Goal: Task Accomplishment & Management: Complete application form

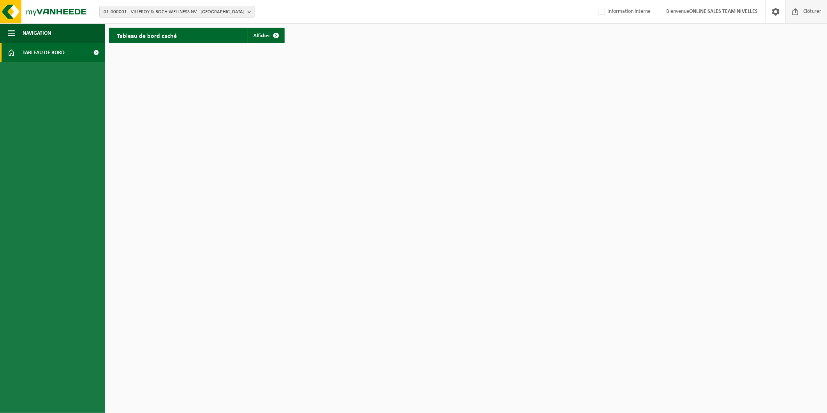
click at [801, 8] on span "Clôturer" at bounding box center [812, 11] width 22 height 23
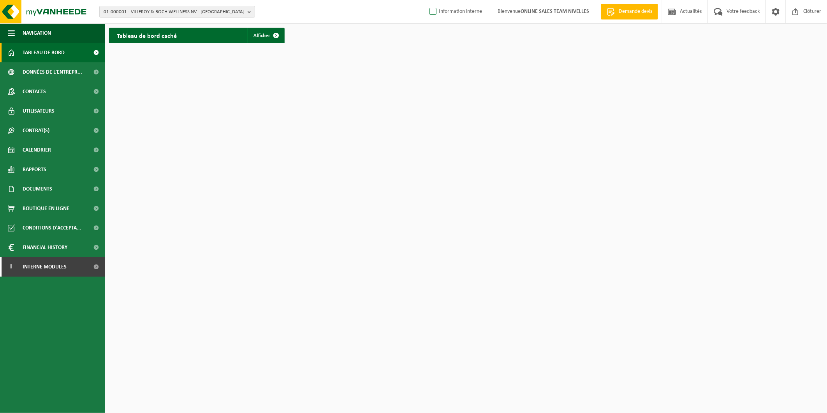
click at [438, 14] on label "Information interne" at bounding box center [455, 12] width 54 height 12
click at [427, 0] on input "Information interne" at bounding box center [426, 0] width 0 height 0
checkbox input "true"
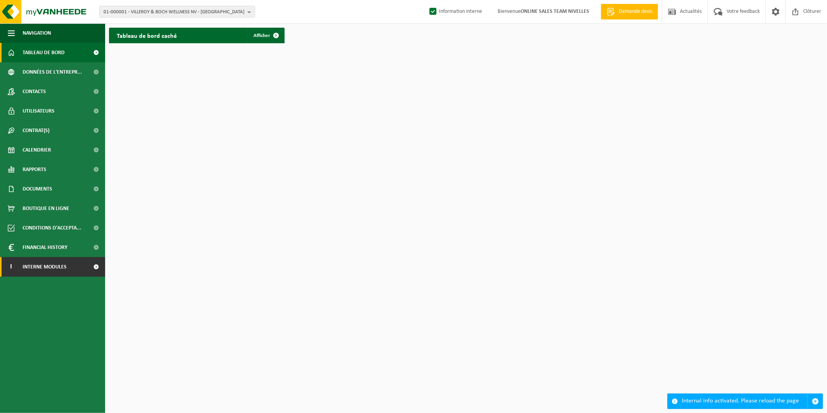
click at [44, 271] on span "Interne modules" at bounding box center [45, 266] width 44 height 19
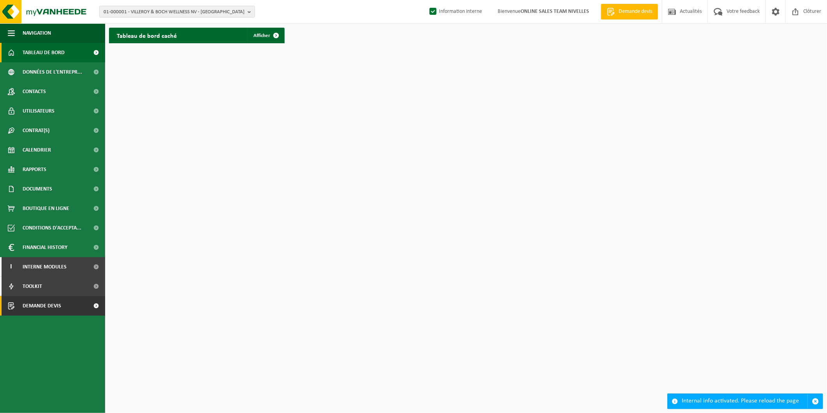
click at [53, 306] on span "Demande devis" at bounding box center [42, 305] width 39 height 19
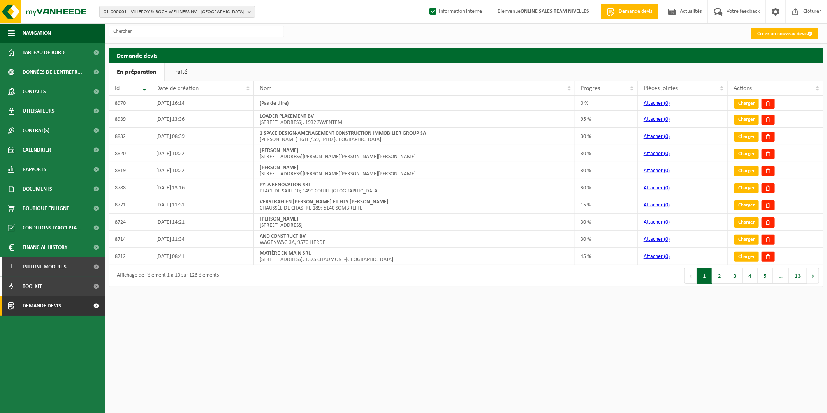
click at [787, 34] on link "Créer un nouveau devis" at bounding box center [784, 33] width 67 height 11
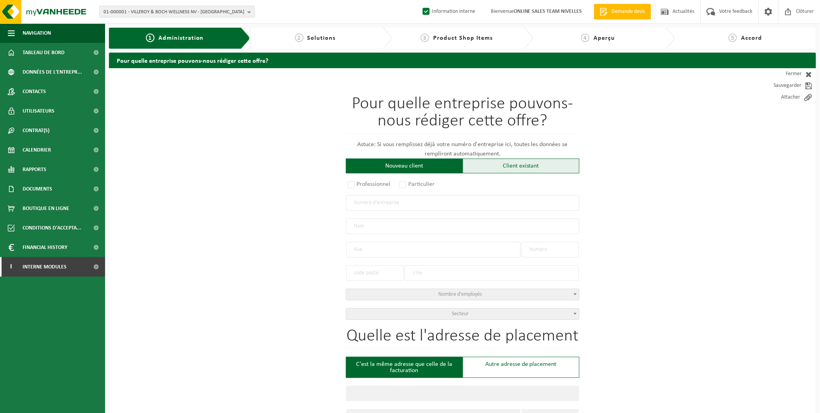
click at [522, 164] on div "Client existant" at bounding box center [521, 165] width 117 height 15
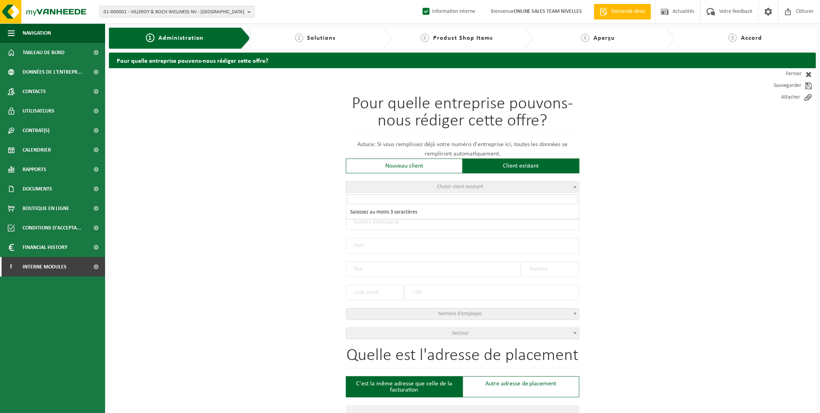
click at [422, 186] on span "Choisir client existant" at bounding box center [462, 186] width 233 height 11
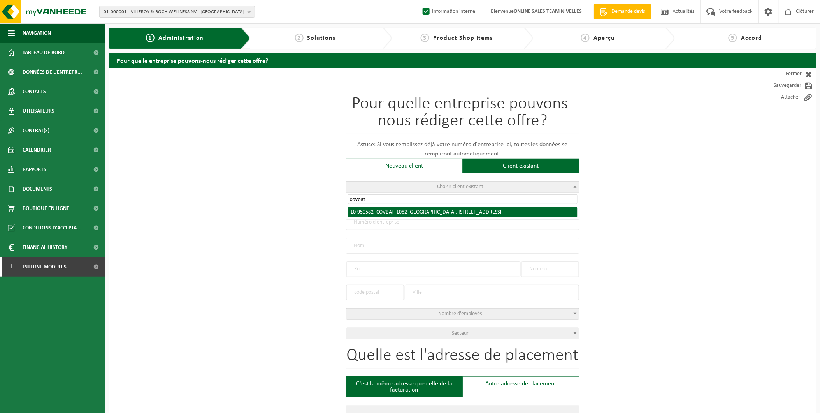
type input "covbat"
select select "145529"
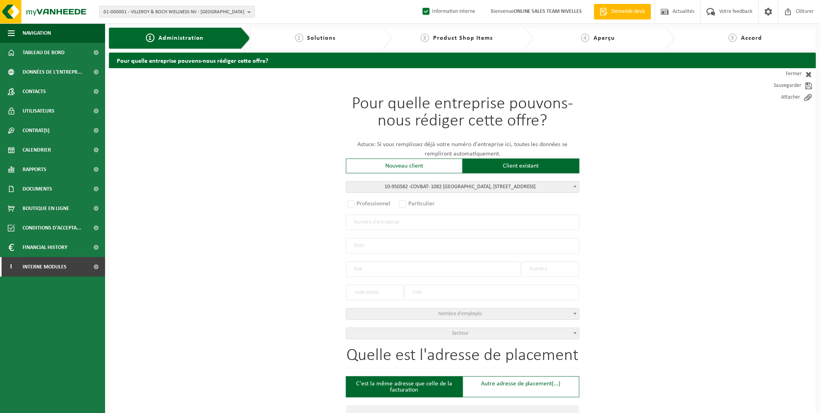
radio input "true"
type input "0799.725.210"
type input "COVBAT"
type input "RUE DES FLEURISTES"
type input "51"
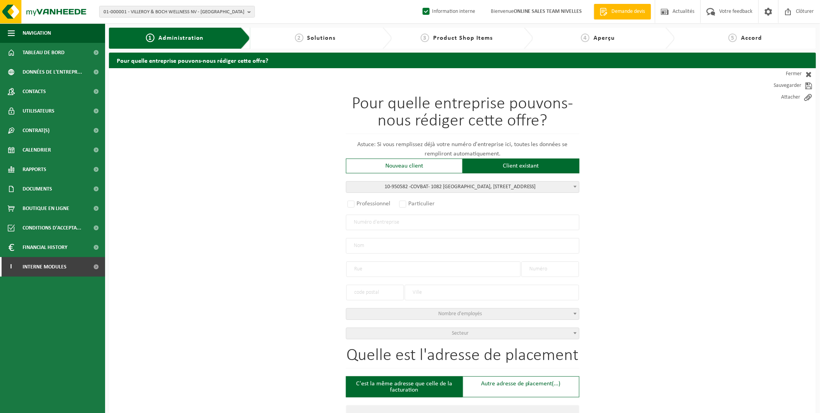
type input "1082"
type input "SINT-AGATHA-BERCHEM"
select select "11"
type input "COVBAT"
type input "RUE DES FLEURISTES"
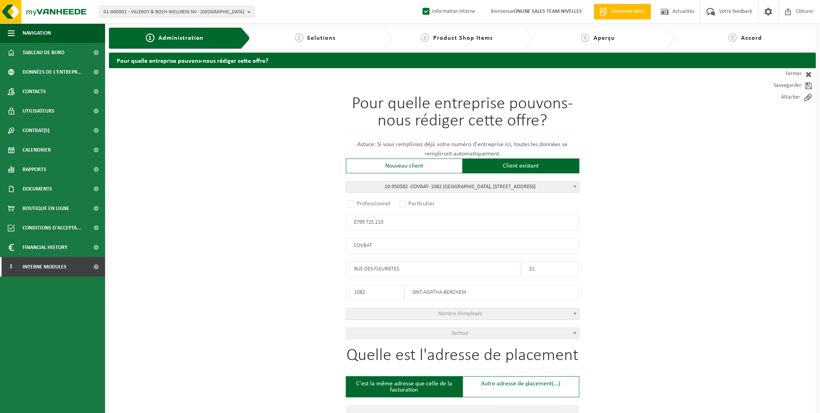
type input "51"
type input "1082"
type input "SINT-AGATHA-BERCHEM"
select select
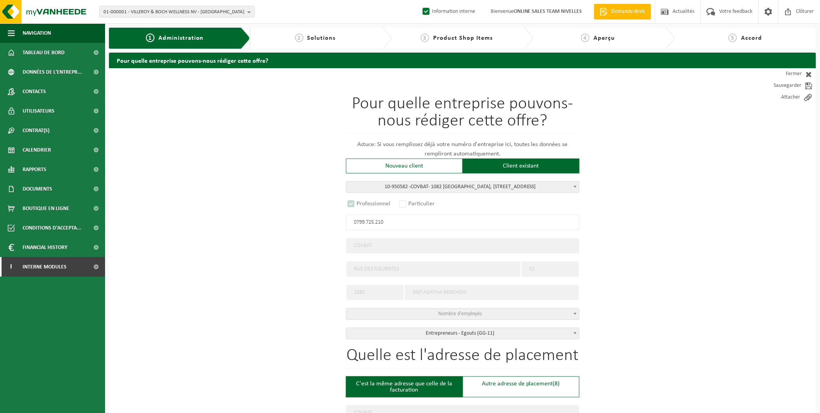
click at [521, 213] on div "Pour quelle entreprise pouvons-nous rédiger cette offre? Astuce: Si vous rempli…" at bounding box center [463, 217] width 234 height 244
select select "D"
select select
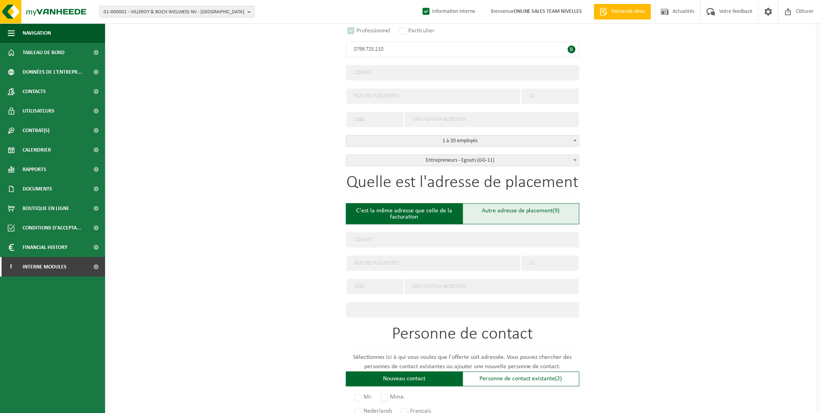
click at [517, 210] on div "Autre adresse de placement (9)" at bounding box center [521, 213] width 117 height 21
type input "Chantier -"
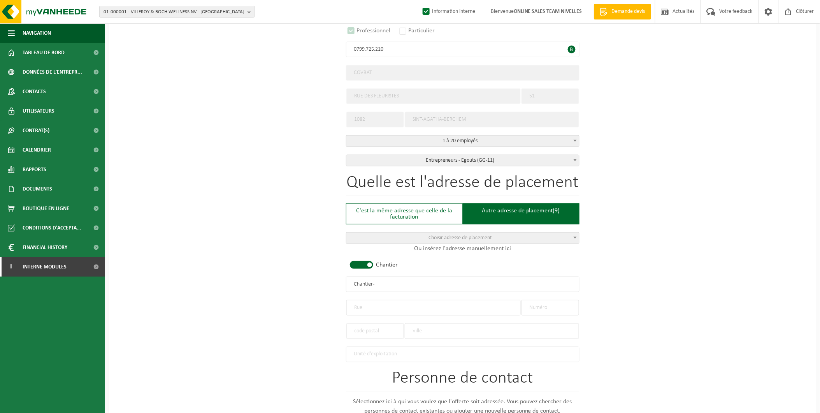
click at [387, 300] on input "text" at bounding box center [433, 308] width 174 height 16
type input "Avenue Henri Jaspar"
type input "128"
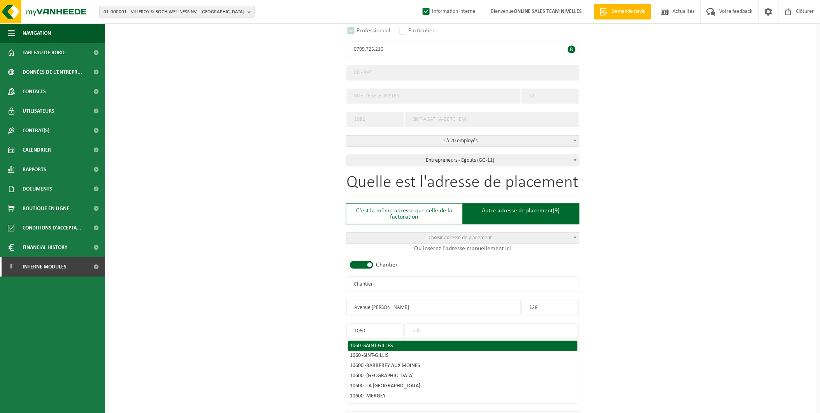
type input "1060"
click at [384, 345] on span "SAINT-GILLES" at bounding box center [378, 346] width 29 height 6
type input "SAINT-GILLES"
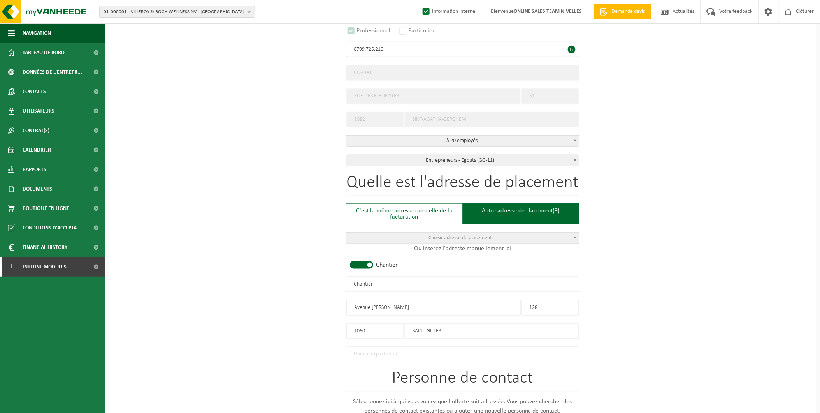
drag, startPoint x: 388, startPoint y: 280, endPoint x: 228, endPoint y: 281, distance: 160.0
click at [228, 281] on div "Pour quelle entreprise pouvons-nous rédiger cette offre? Astuce: Si vous rempli…" at bounding box center [462, 282] width 707 height 775
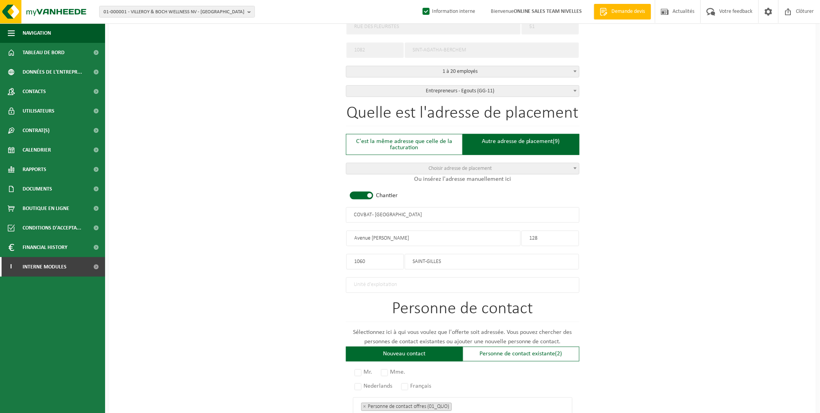
scroll to position [346, 0]
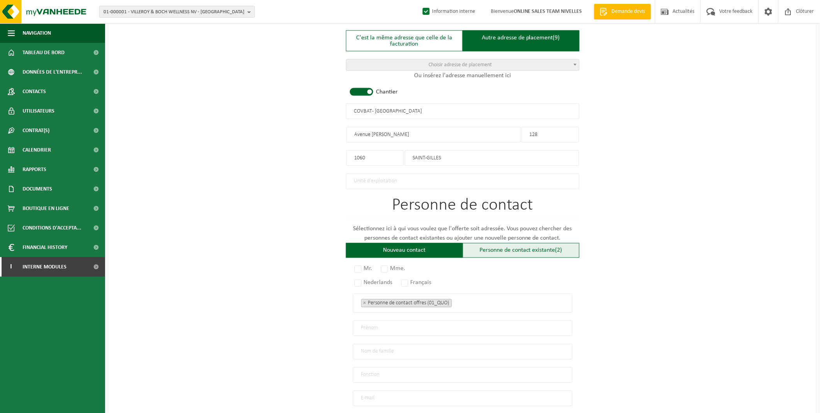
type input "COVBAT - SAINT-GILLES"
click at [496, 248] on div "Personne de contact existante (2)" at bounding box center [521, 250] width 117 height 15
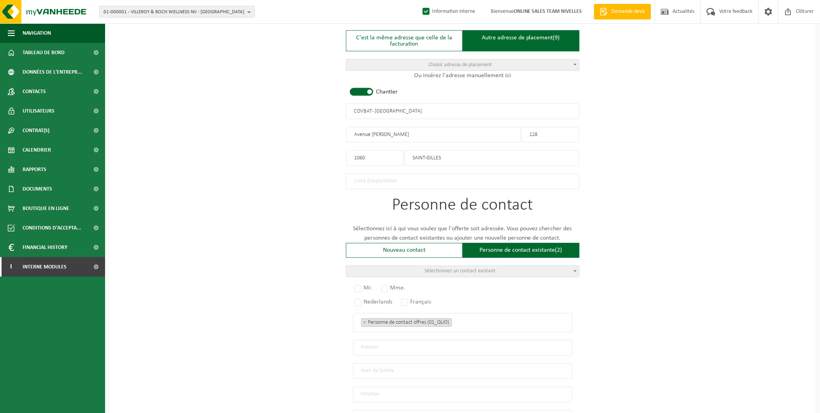
click at [434, 268] on span "Sélectionnez un contact existant" at bounding box center [460, 271] width 71 height 6
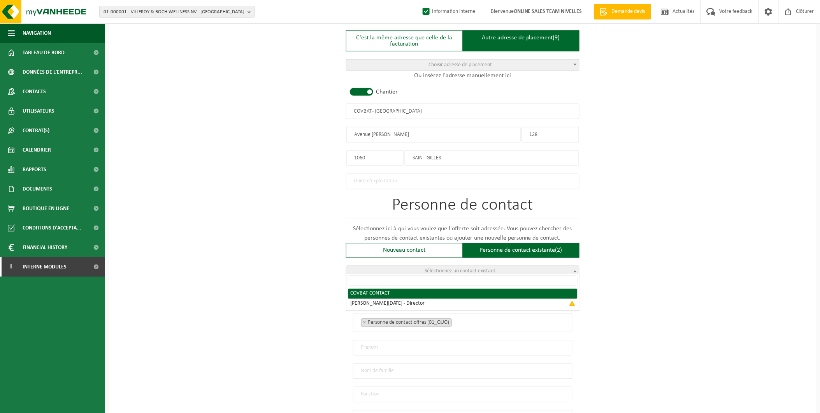
radio input "true"
select select "{"code":"10-950583","firstname":"CONTACT","surname":"COVBAT","gender":"Unknown"…"
type input "CONTACT"
type input "COVBAT"
type input "covbat@outlook.com"
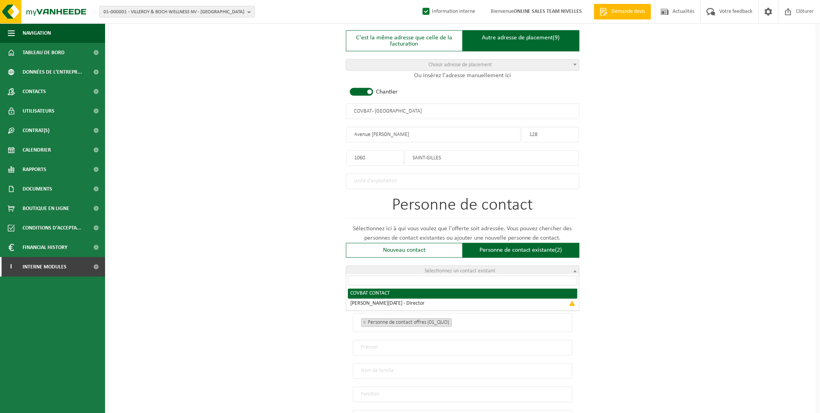
type input "0479/269681"
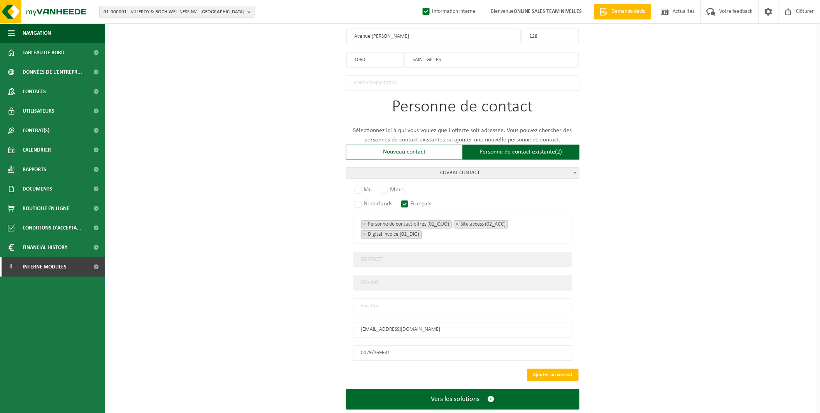
scroll to position [458, 0]
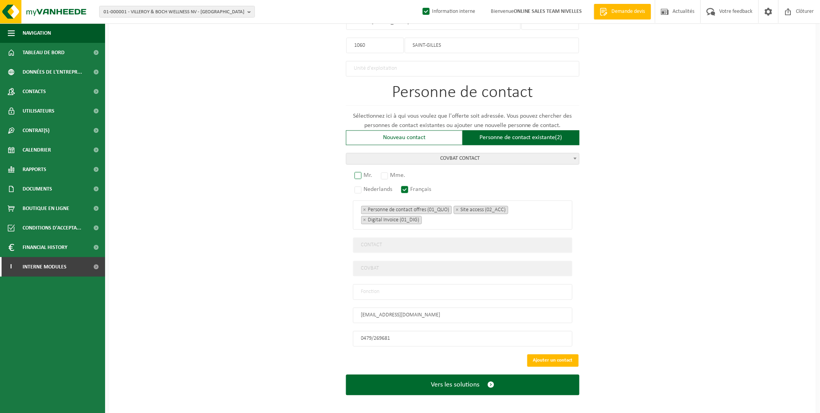
click at [364, 174] on label "Mr." at bounding box center [364, 175] width 22 height 11
radio input "true"
drag, startPoint x: 378, startPoint y: 283, endPoint x: 382, endPoint y: 290, distance: 8.0
click at [378, 284] on input "text" at bounding box center [463, 292] width 220 height 16
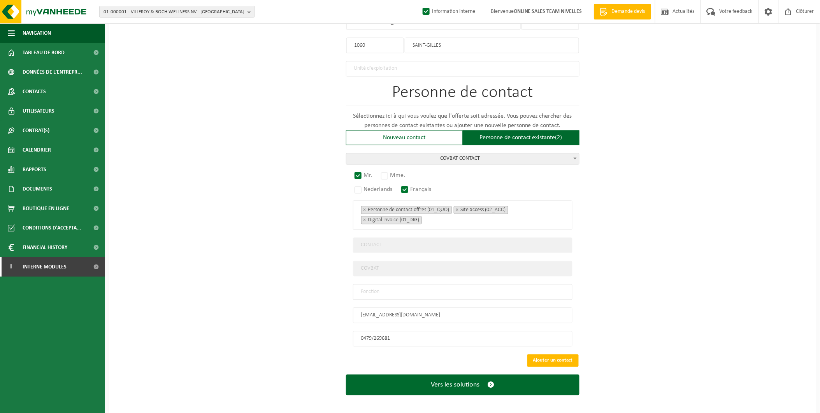
type input "Manager"
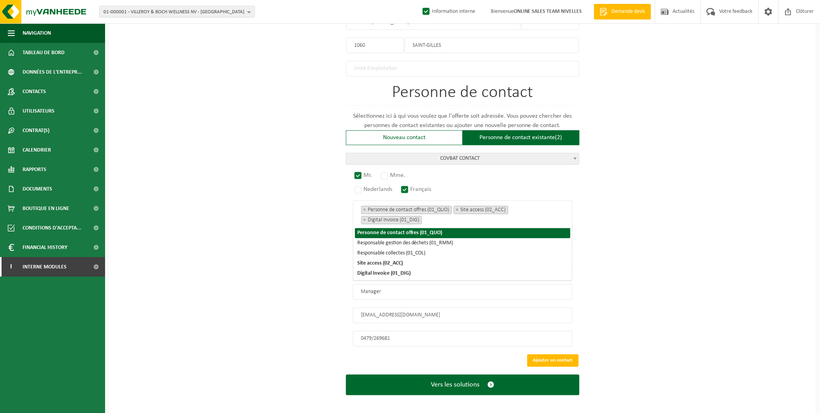
scroll to position [408, 0]
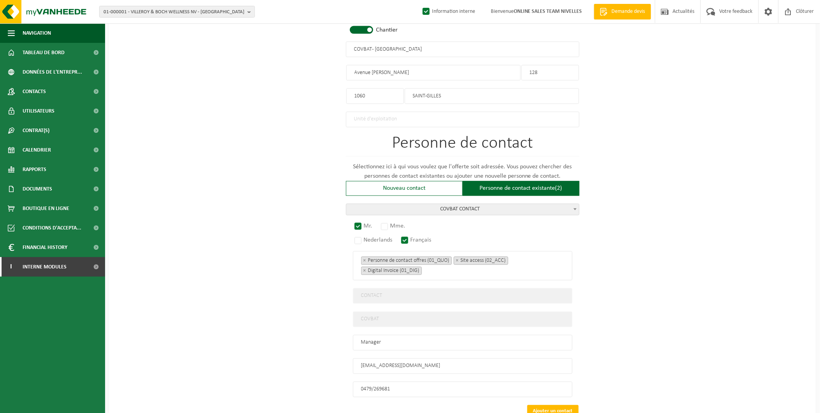
click at [682, 236] on div "Pour quelle entreprise pouvons-nous rédiger cette offre? Astuce: Si vous rempli…" at bounding box center [462, 63] width 707 height 805
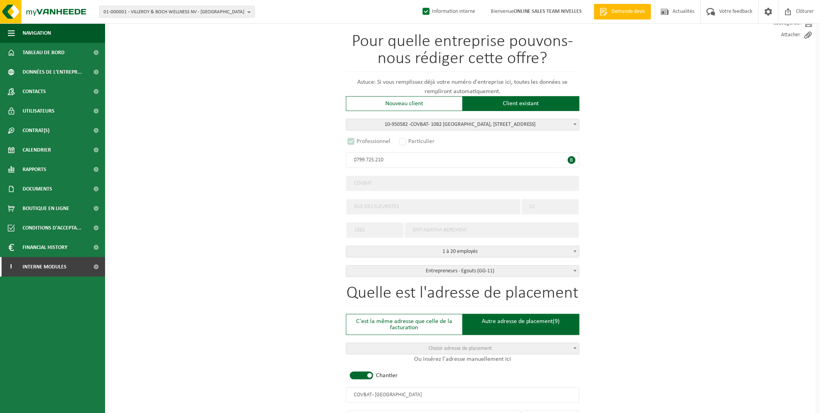
scroll to position [0, 0]
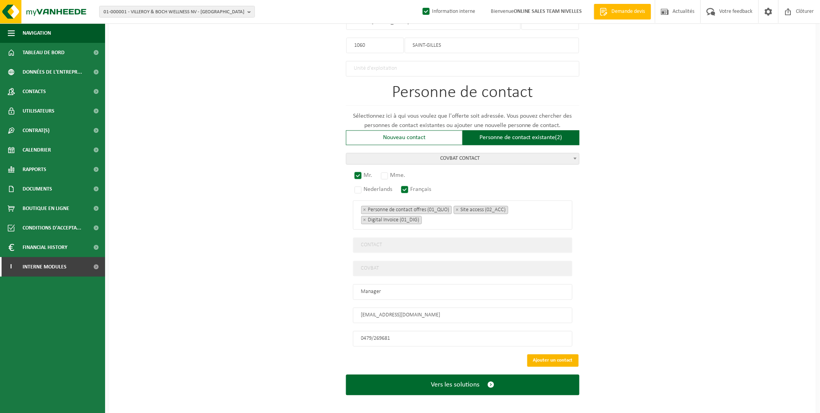
drag, startPoint x: 554, startPoint y: 353, endPoint x: 550, endPoint y: 355, distance: 4.1
click at [554, 354] on button "Ajouter un contact" at bounding box center [553, 360] width 51 height 12
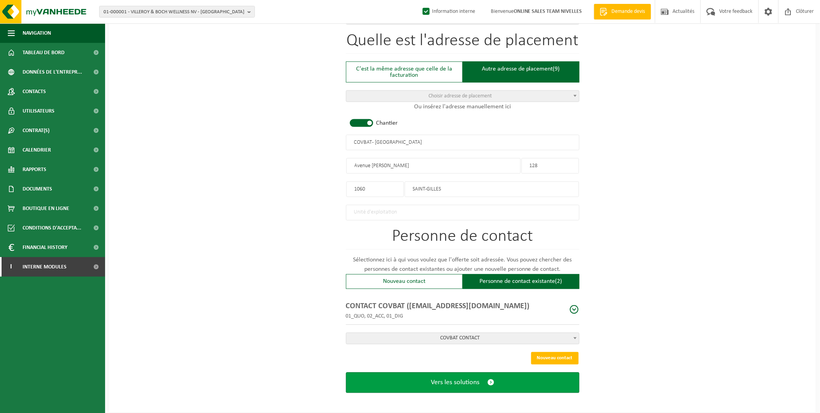
click at [434, 382] on span "Vers les solutions" at bounding box center [455, 382] width 49 height 8
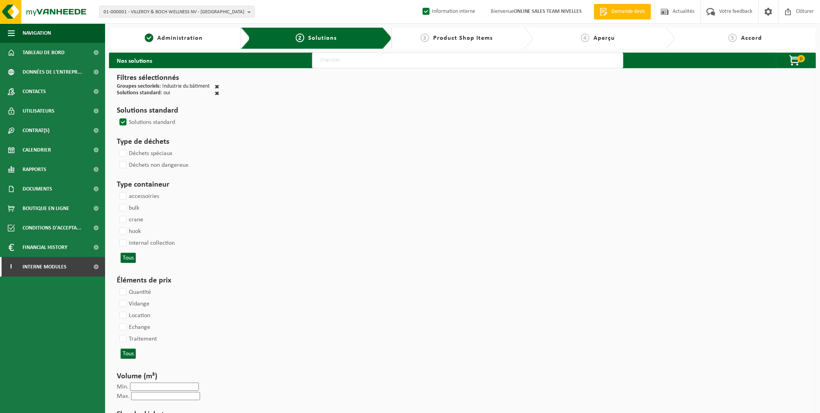
click at [340, 63] on input "text" at bounding box center [467, 61] width 311 height 16
type input "000291"
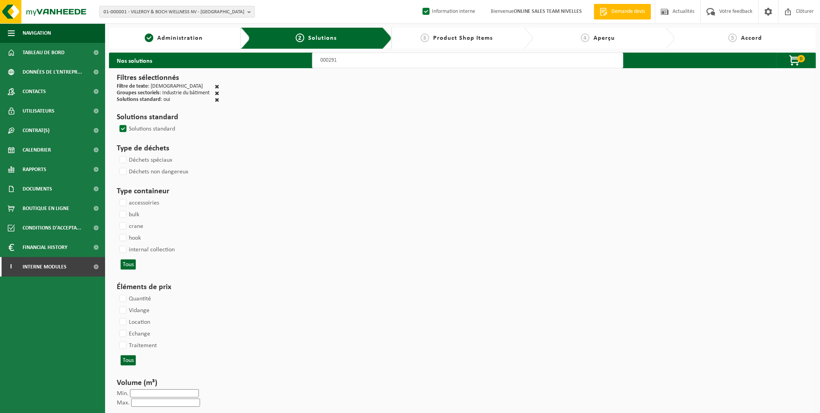
select select
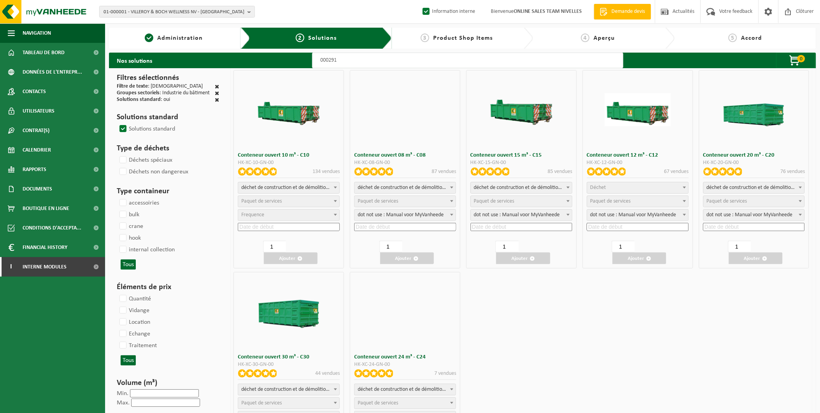
select select
select select "197"
select select
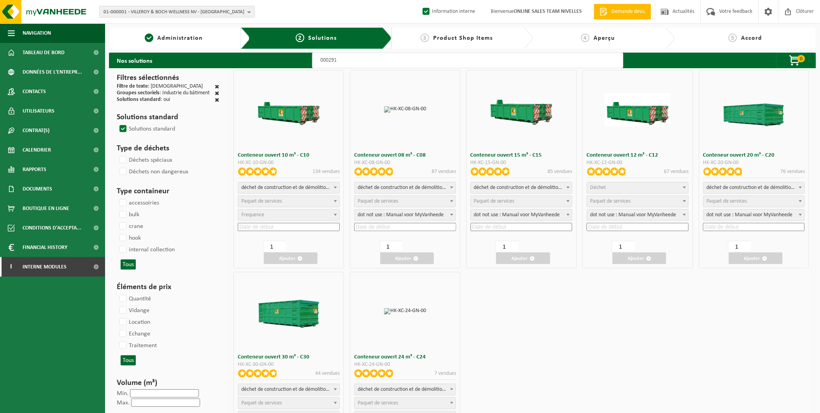
select select
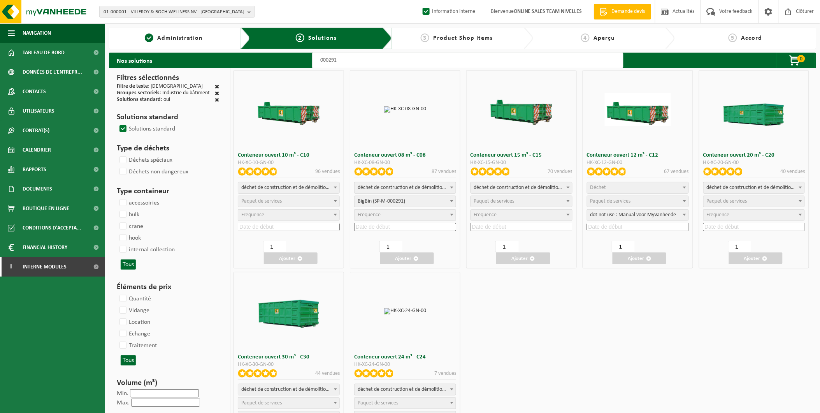
select select "25"
select select "197"
select select "25"
select select "197"
select select "25"
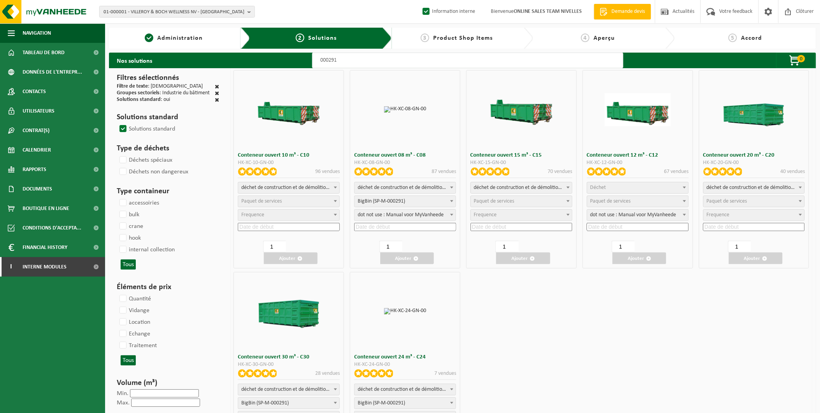
scroll to position [43, 0]
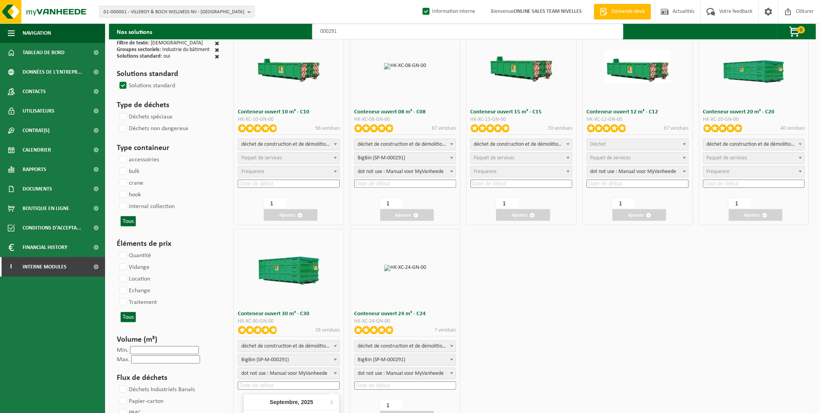
click at [269, 383] on input at bounding box center [289, 385] width 102 height 8
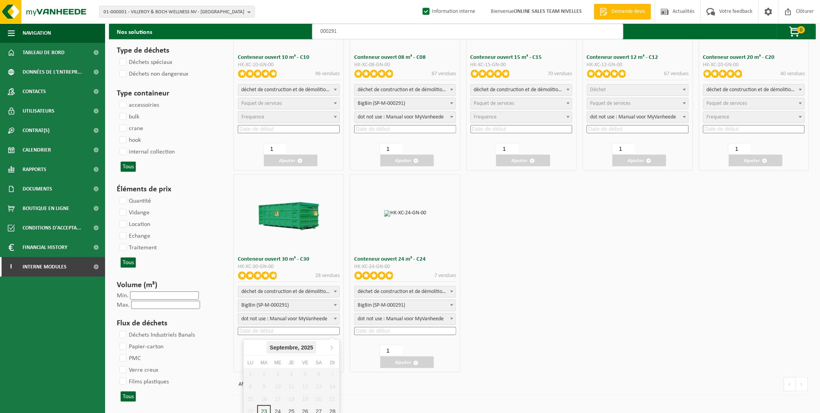
scroll to position [216, 0]
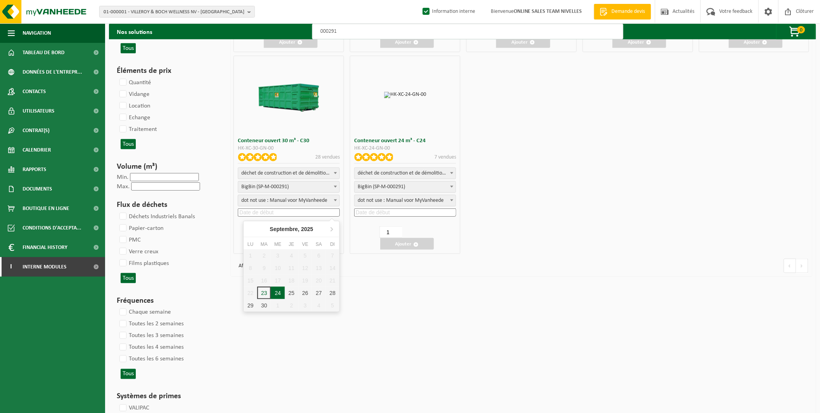
click at [277, 294] on div "24" at bounding box center [278, 293] width 14 height 12
type input "[DATE]"
click at [304, 239] on button "Ajouter" at bounding box center [291, 244] width 54 height 12
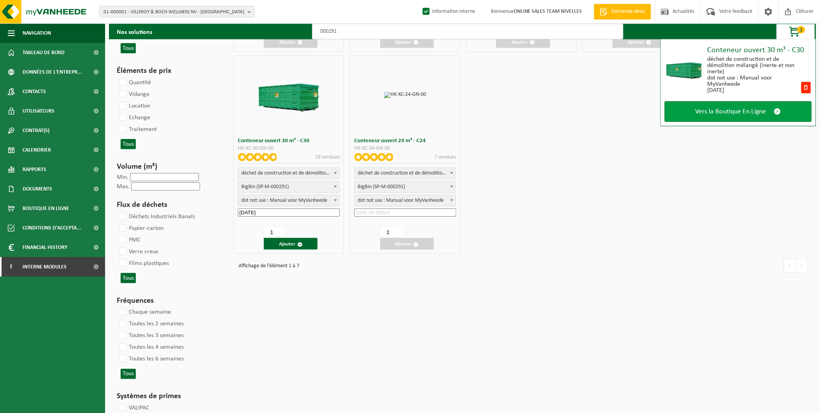
click at [702, 112] on span "Vers la Boutique En Ligne" at bounding box center [731, 111] width 71 height 8
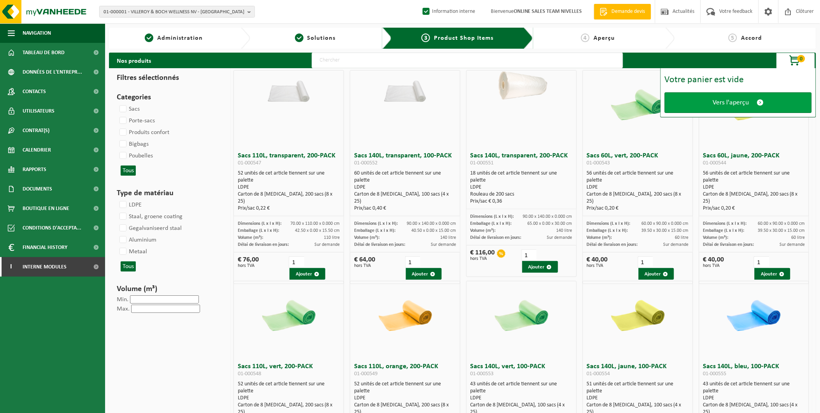
click at [696, 103] on link "Vers l'aperçu" at bounding box center [738, 102] width 147 height 21
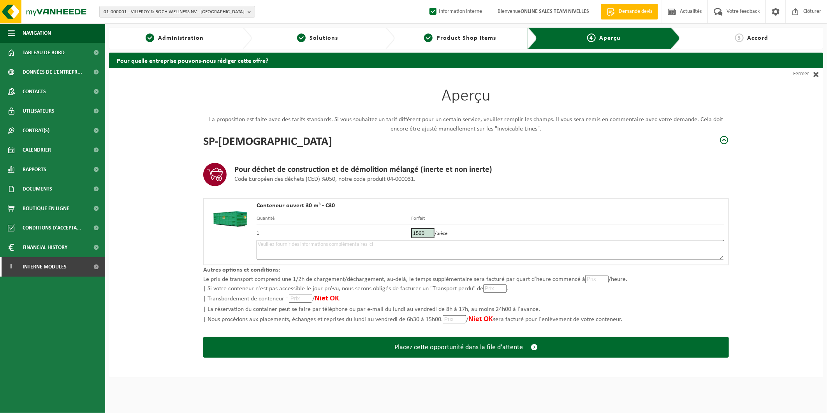
click at [352, 248] on textarea at bounding box center [491, 249] width 468 height 19
paste textarea "0479.26.96.81"
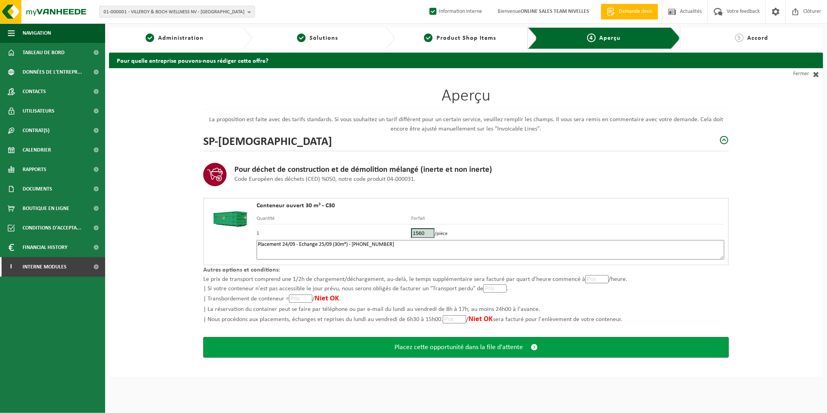
type textarea "Placement 24/09 - Echange 25/09 (30m³) - 0479.26.96.81"
click at [396, 343] on span "Placez cette opportunité dans la file d'attente" at bounding box center [458, 347] width 128 height 8
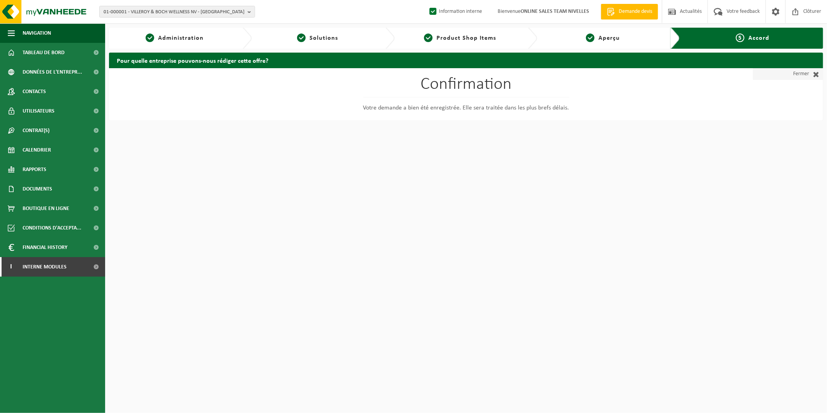
drag, startPoint x: 804, startPoint y: 77, endPoint x: 815, endPoint y: 76, distance: 10.9
click at [804, 77] on link "Fermer" at bounding box center [788, 74] width 70 height 12
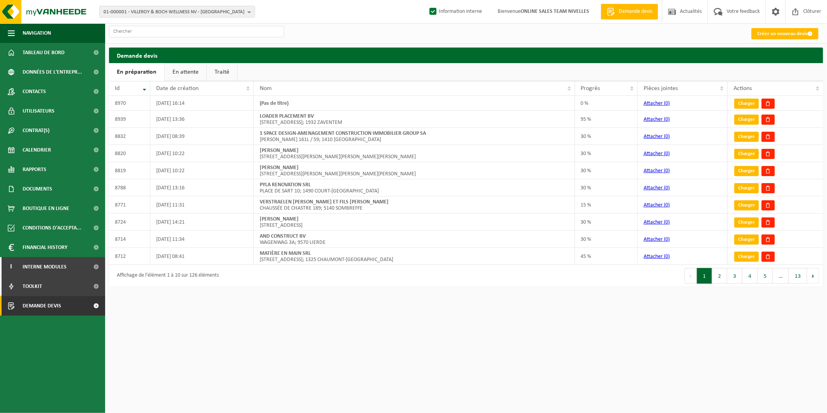
click at [185, 76] on link "En attente" at bounding box center [186, 72] width 42 height 18
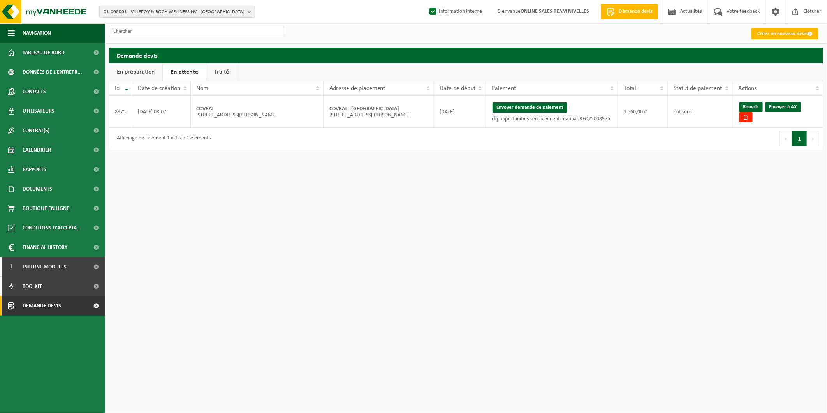
drag, startPoint x: 530, startPoint y: 103, endPoint x: 459, endPoint y: 52, distance: 87.5
click at [530, 103] on button "Envoyer demande de paiement" at bounding box center [529, 107] width 75 height 10
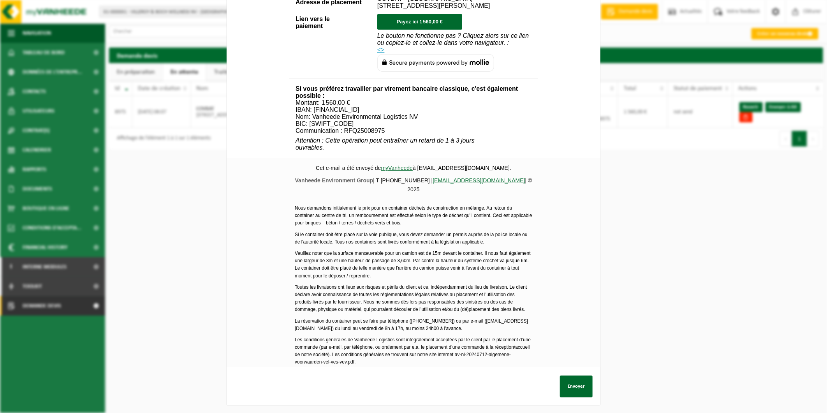
scroll to position [235, 0]
click at [579, 375] on button "Envoyer" at bounding box center [576, 386] width 33 height 22
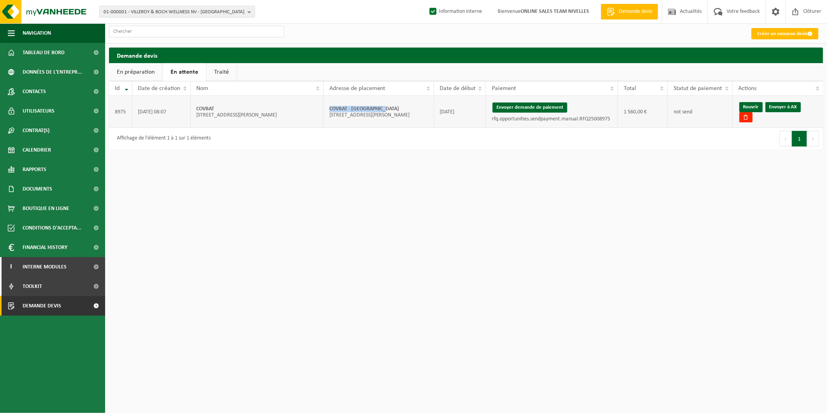
drag, startPoint x: 385, startPoint y: 106, endPoint x: 327, endPoint y: 102, distance: 57.4
click at [327, 102] on td "COVBAT - SAINT-GILLES Avenue Henri Jaspar 128; 1060 SAINT-GILLES" at bounding box center [379, 112] width 111 height 32
copy strong "COVBAT - SAINT-GILLES"
click at [785, 112] on link "Envoyer à AX" at bounding box center [782, 107] width 35 height 10
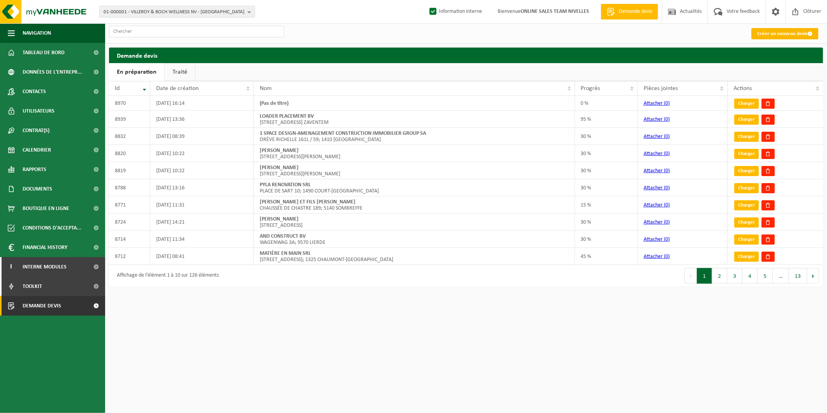
click at [775, 36] on link "Créer un nouveau devis" at bounding box center [784, 33] width 67 height 11
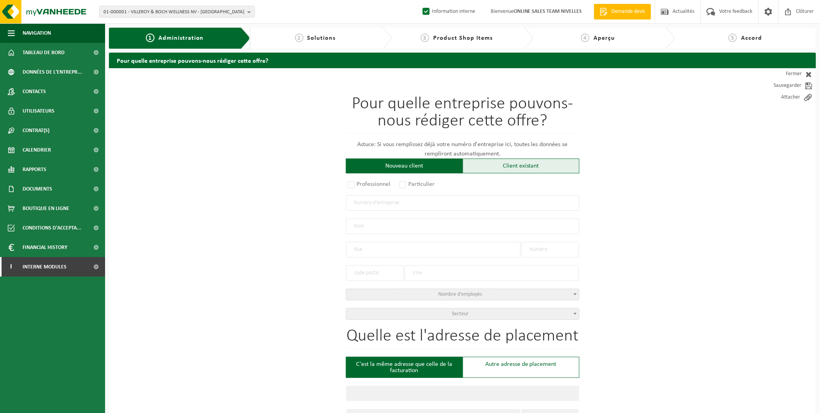
click at [489, 168] on div "Client existant" at bounding box center [521, 165] width 117 height 15
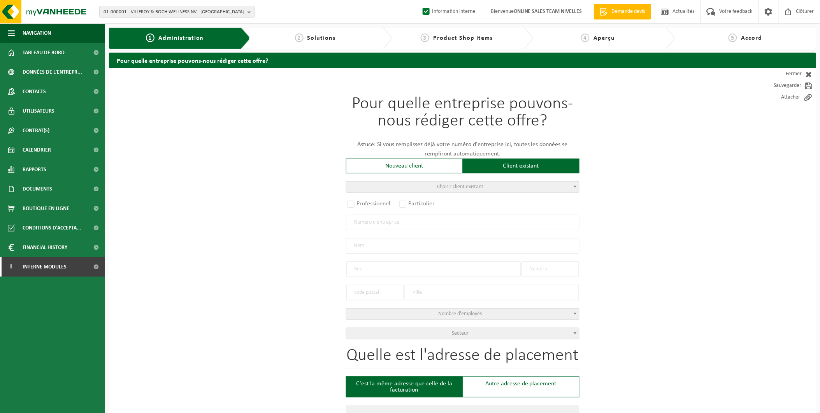
click at [421, 187] on span "Choisir client existant" at bounding box center [462, 186] width 233 height 11
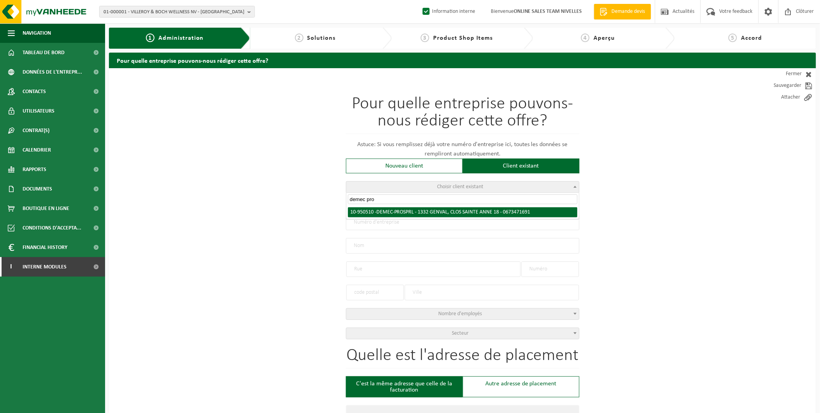
type input "demec pro"
select select "144613"
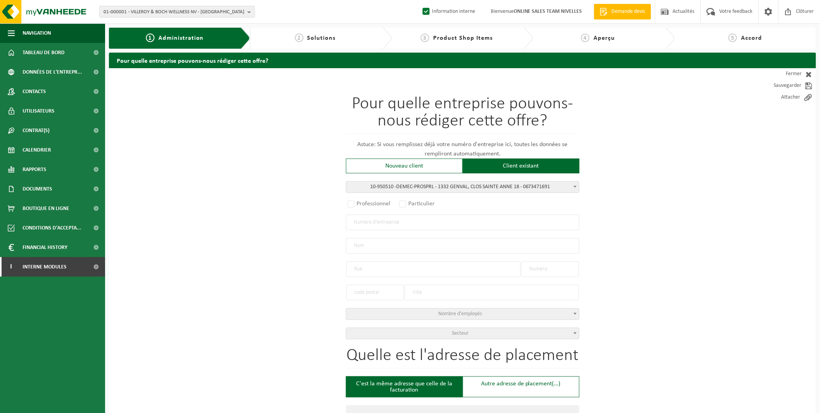
radio input "true"
type input "0673.471.691"
type input "DEMEC - PRO SPRL"
type input "CLOS SAINTE ANNE"
type input "18"
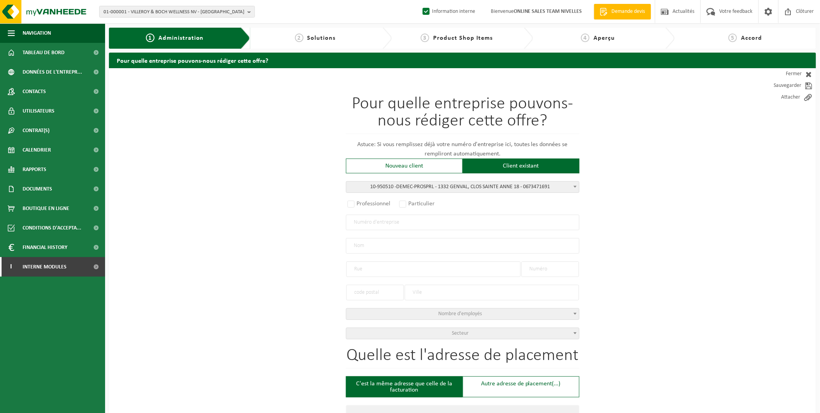
type input "1332"
type input "GENVAL"
select select "11"
type input "DEMEC - PRO SPRL"
type input "CLOS SAINTE ANNE"
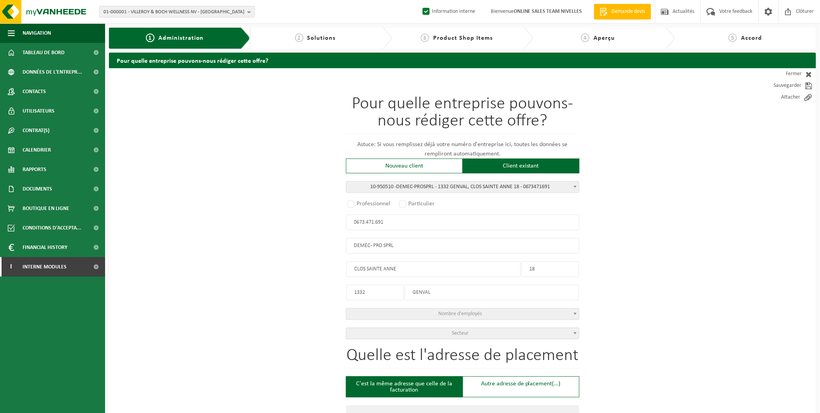
type input "18"
type input "1332"
type input "GENVAL"
select select
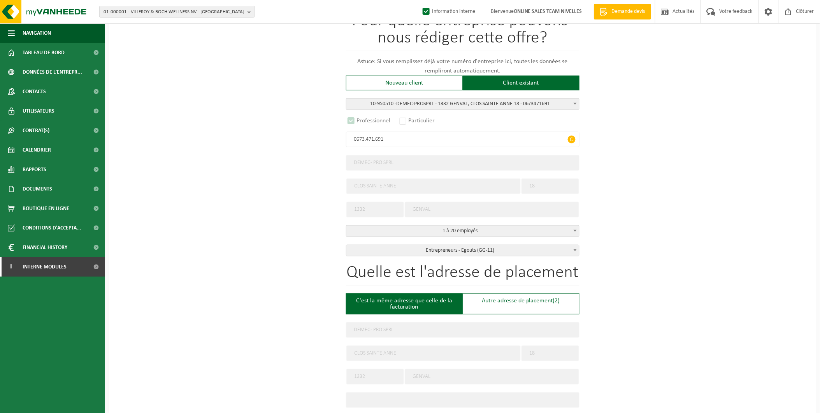
select select "D"
select select
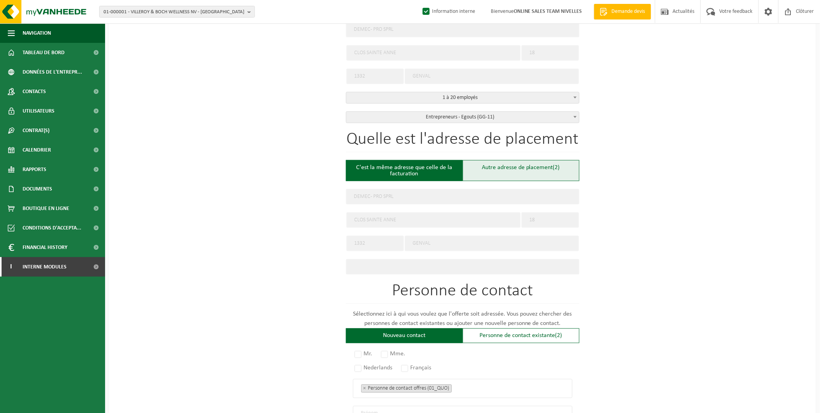
click at [519, 167] on div "Autre adresse de placement (2)" at bounding box center [521, 170] width 117 height 21
type input "Chantier -"
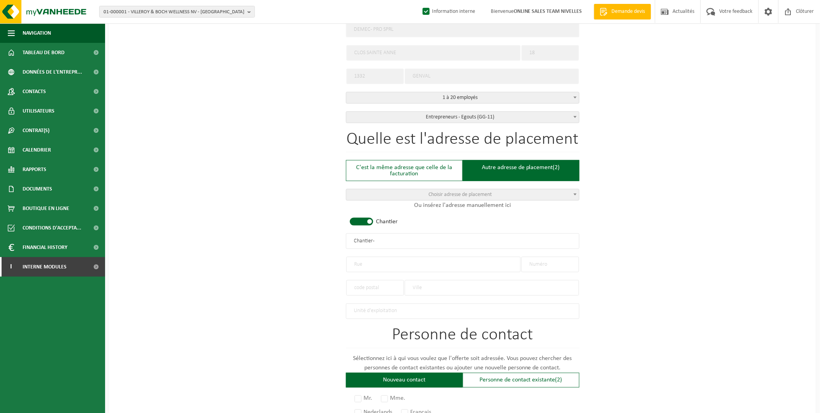
click at [385, 257] on input "text" at bounding box center [433, 265] width 174 height 16
type input "Chaussée"
click at [560, 262] on input "text" at bounding box center [551, 265] width 58 height 16
type input "432"
click at [394, 259] on input "Chaussée" at bounding box center [433, 265] width 174 height 16
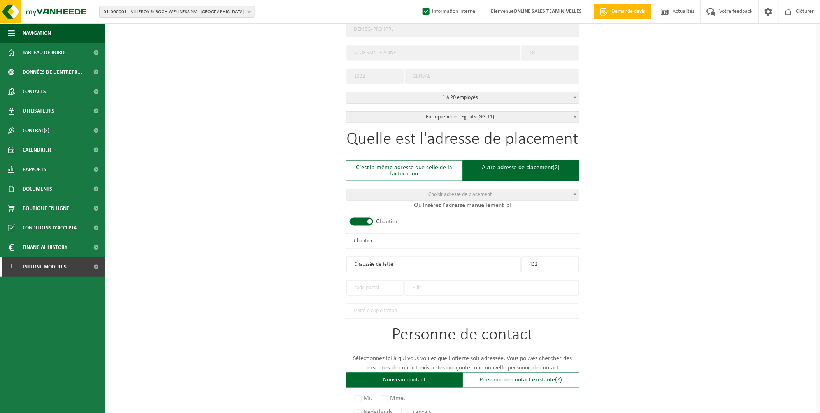
type input "Chaussée de Jette"
click at [379, 288] on input "text" at bounding box center [375, 288] width 58 height 16
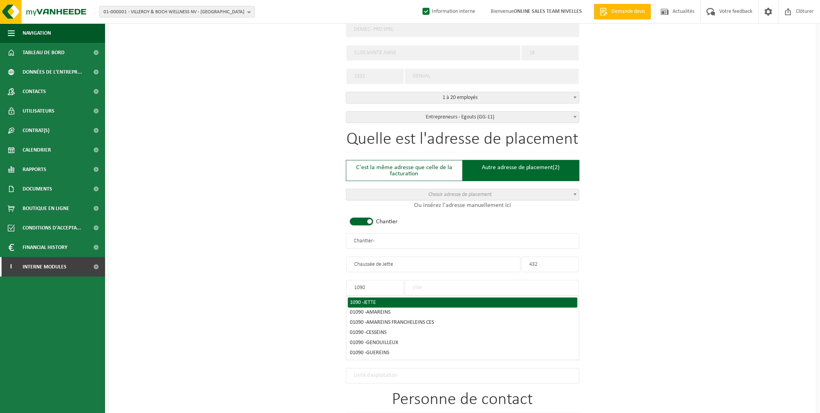
type input "1090"
click at [374, 299] on span "JETTE" at bounding box center [370, 302] width 12 height 6
type input "JETTE"
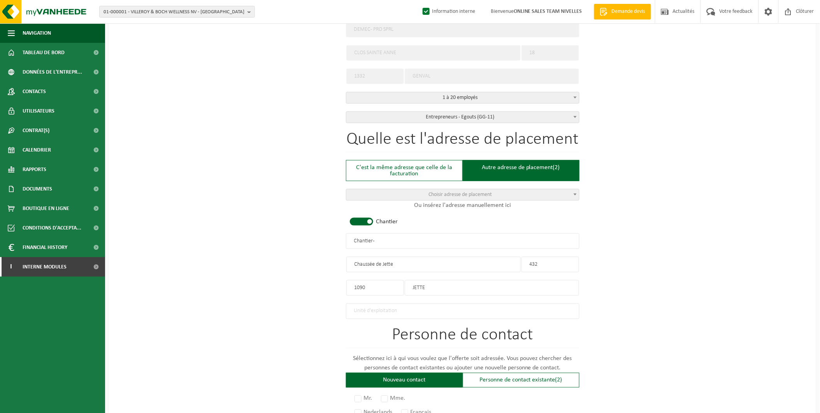
drag, startPoint x: 386, startPoint y: 242, endPoint x: 275, endPoint y: 241, distance: 110.6
click at [275, 241] on div "Pour quelle entreprise pouvons-nous rédiger cette offre? Astuce: Si vous rempli…" at bounding box center [462, 239] width 707 height 775
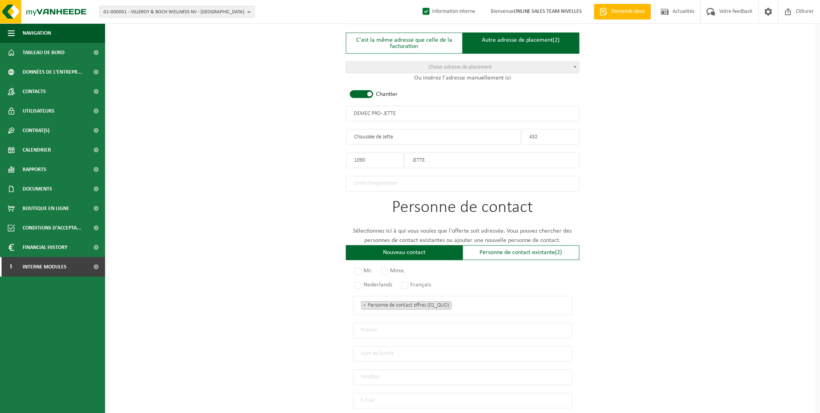
scroll to position [346, 0]
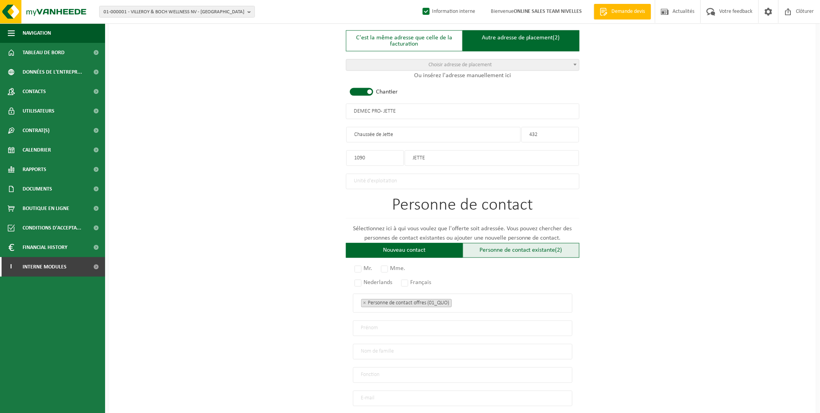
type input "DEMEC PRO - JETTE"
click at [533, 248] on div "Personne de contact existante (2)" at bounding box center [521, 250] width 117 height 15
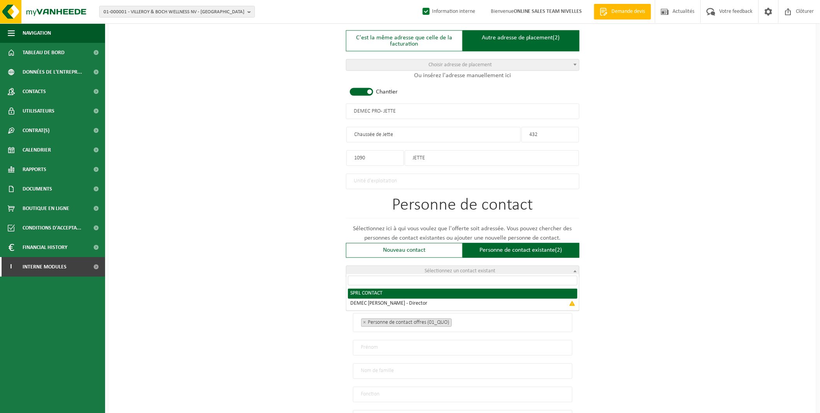
click at [426, 268] on span "Sélectionnez un contact existant" at bounding box center [460, 271] width 71 height 6
radio input "true"
select select "{"code":"10-950511","firstname":"CONTACT","surname":"SPRL","gender":"Unknown","…"
type input "CONTACT"
type input "SPRL"
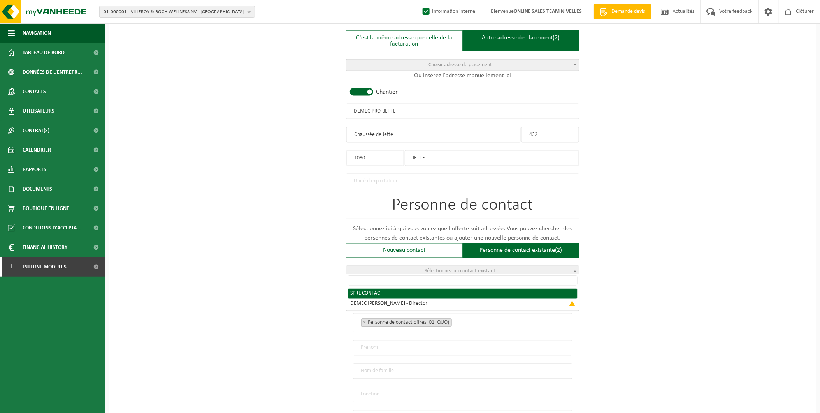
type input "iliedemec@mac.com"
type input "0497/90.41.06"
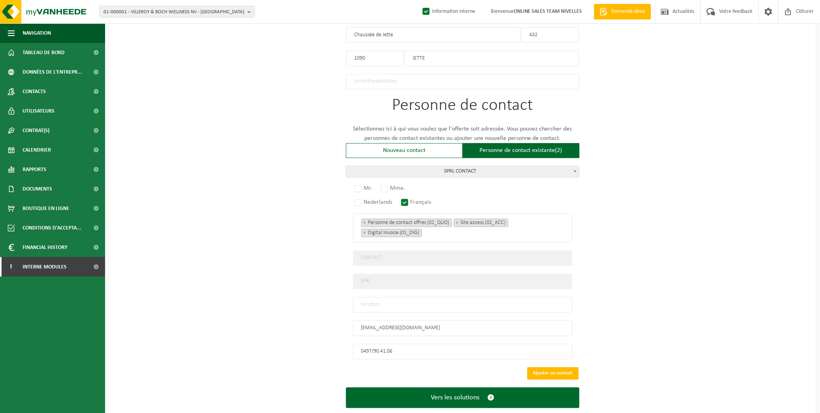
scroll to position [458, 0]
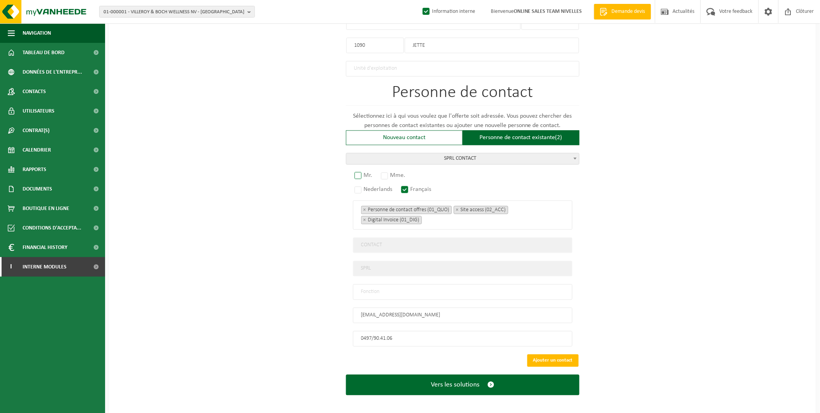
click at [362, 173] on label "Mr." at bounding box center [364, 175] width 22 height 11
radio input "true"
click at [394, 284] on input "text" at bounding box center [463, 292] width 220 height 16
type input "MANAGER"
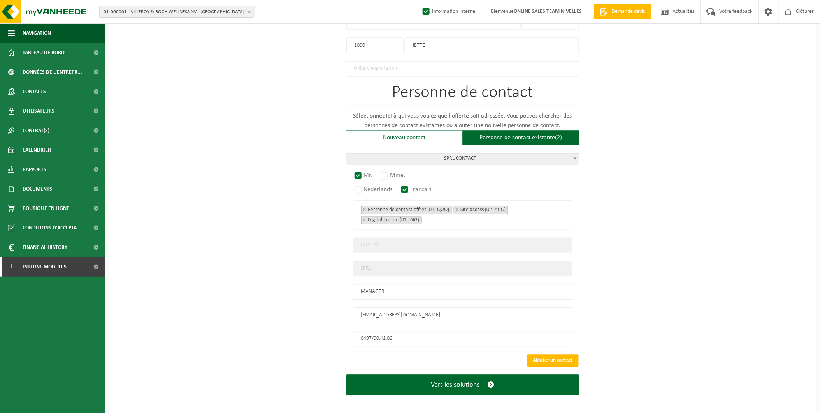
drag, startPoint x: 715, startPoint y: 357, endPoint x: 665, endPoint y: 357, distance: 49.8
click at [715, 357] on div "Pour quelle entreprise pouvons-nous rédiger cette offre? Astuce: Si vous rempli…" at bounding box center [462, 12] width 707 height 805
click at [557, 358] on button "Ajouter un contact" at bounding box center [553, 360] width 51 height 12
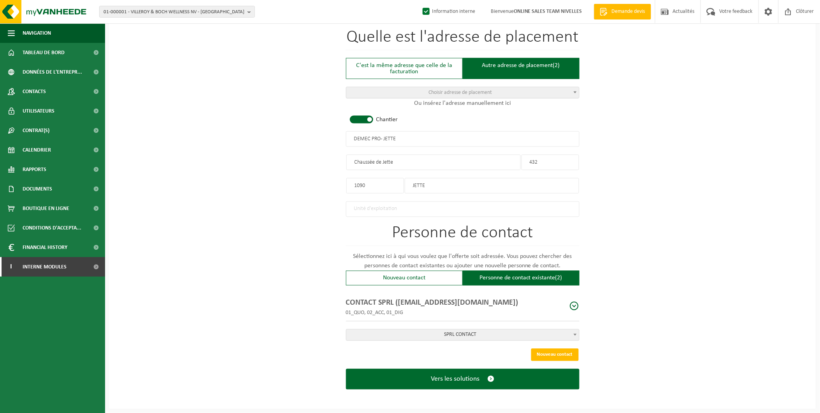
scroll to position [315, 0]
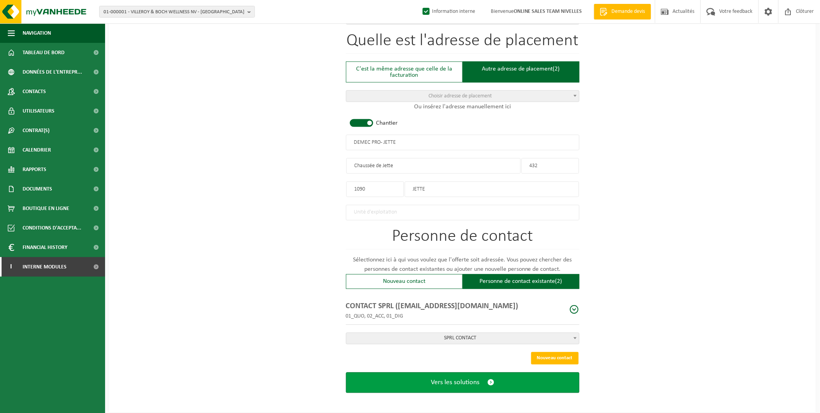
click at [503, 372] on button "Vers les solutions" at bounding box center [463, 382] width 234 height 21
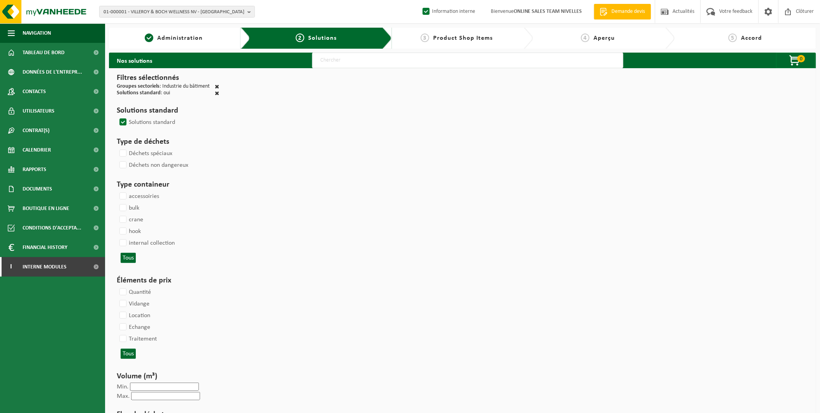
click at [339, 61] on input "text" at bounding box center [467, 61] width 311 height 16
type input "000291"
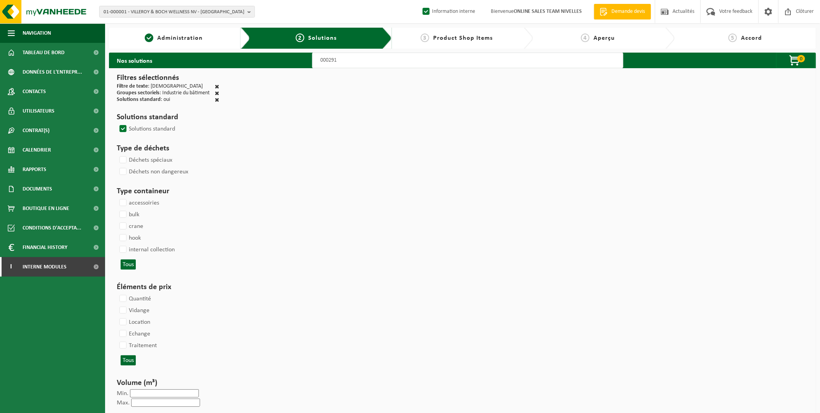
select select
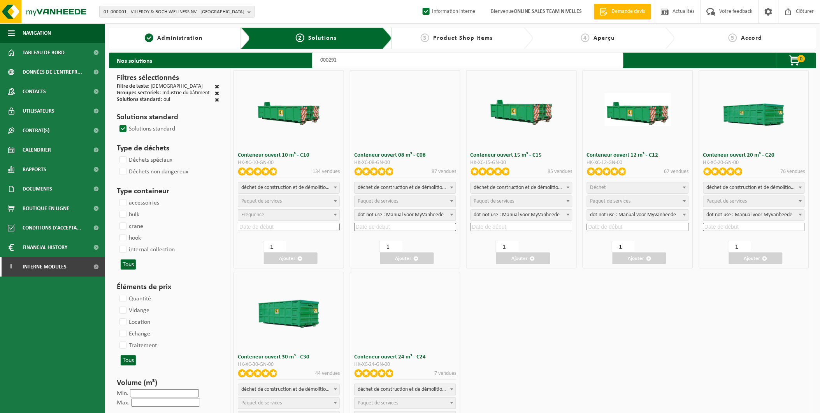
select select
select select "197"
select select
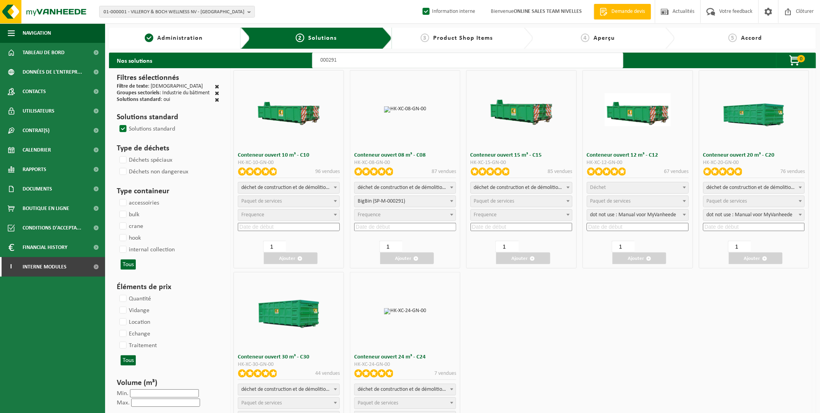
select select
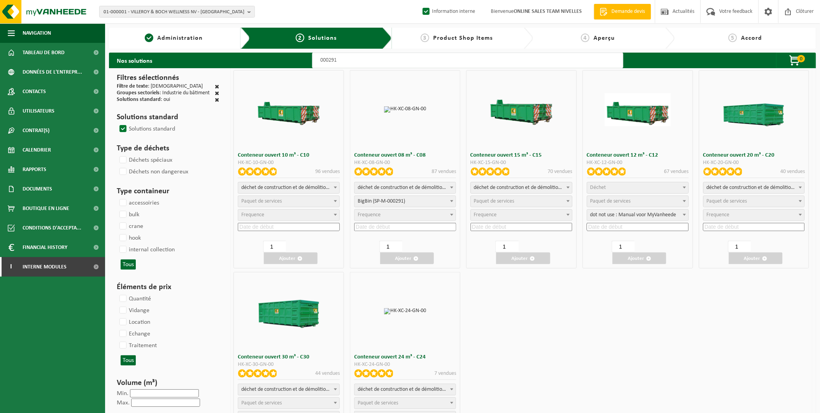
select select "25"
select select "197"
select select
select select "197"
select select
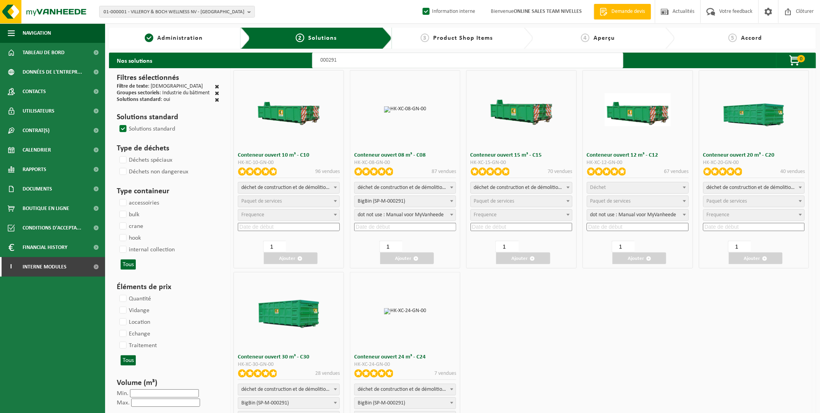
select select "25"
click at [286, 203] on span "Paquet de services" at bounding box center [288, 201] width 101 height 11
select select "197"
select select "25"
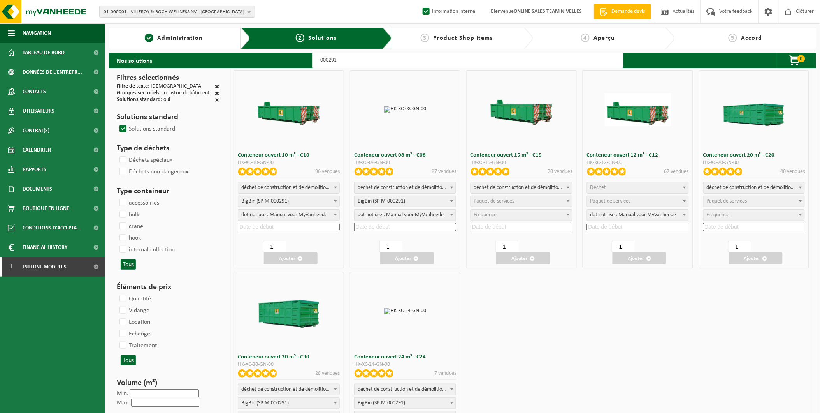
click at [276, 222] on div "déchet de construction et de démolition mélangé (inerte et non inerte) déchet d…" at bounding box center [289, 207] width 102 height 51
click at [275, 223] on input at bounding box center [289, 227] width 102 height 8
click at [281, 306] on div "24" at bounding box center [278, 307] width 14 height 12
type input "2025-09-24"
click at [296, 255] on button "Ajouter" at bounding box center [291, 258] width 54 height 12
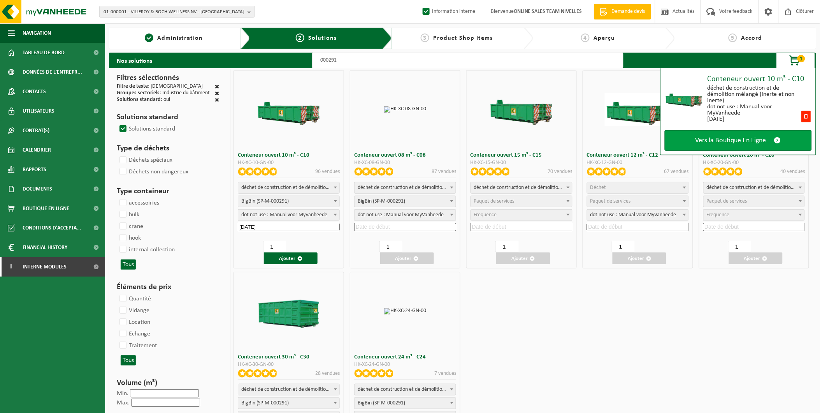
click at [750, 136] on span "Vers la Boutique En Ligne" at bounding box center [731, 140] width 71 height 8
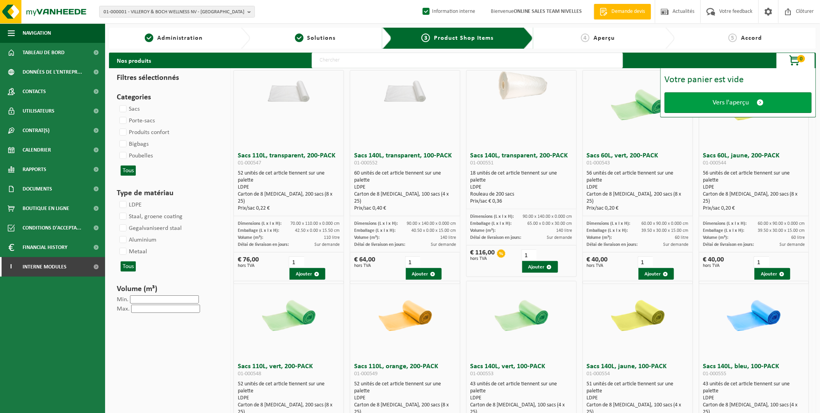
click at [746, 100] on span "Vers l'aperçu" at bounding box center [731, 102] width 36 height 8
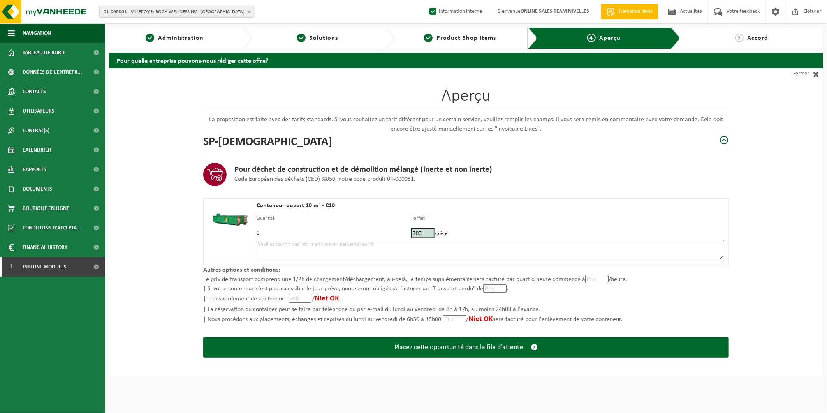
click at [356, 259] on div "Conteneur ouvert 10 m³ - C10 Quantité Forfait 1 705 /pièce" at bounding box center [491, 231] width 468 height 58
click at [356, 243] on textarea at bounding box center [491, 249] width 468 height 19
click at [310, 38] on span "Solutions" at bounding box center [324, 38] width 28 height 6
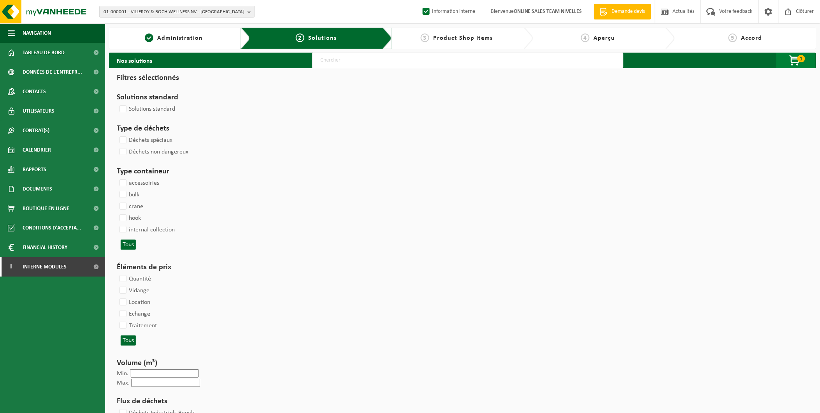
click at [801, 58] on span "1" at bounding box center [802, 58] width 8 height 7
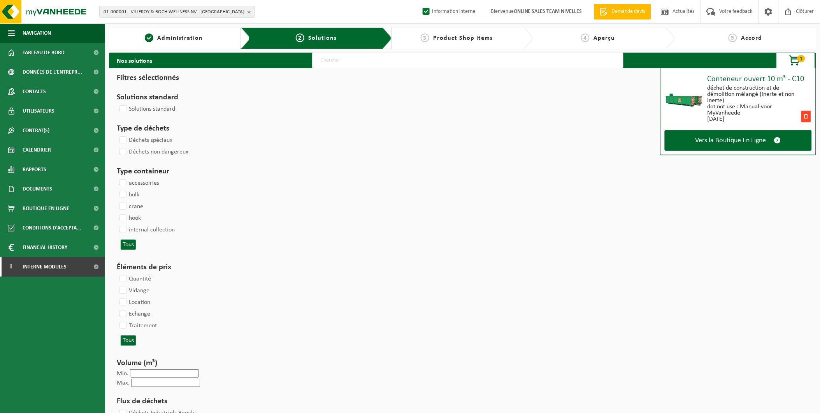
select select
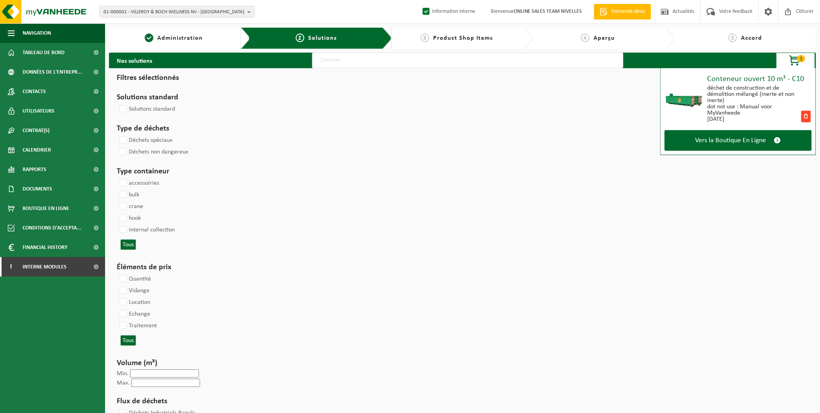
select select
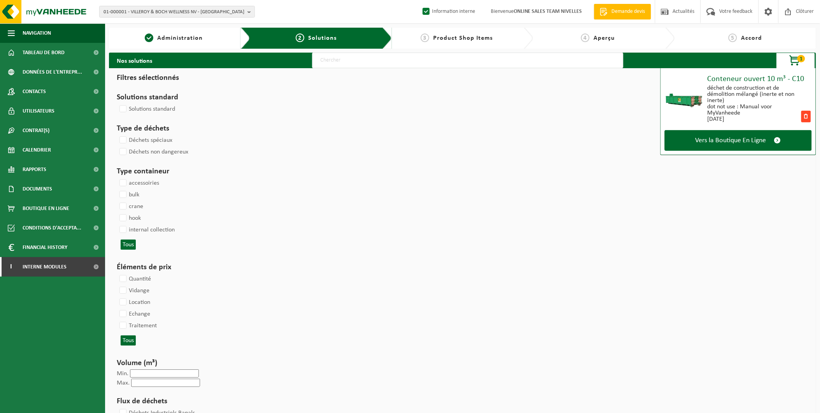
select select
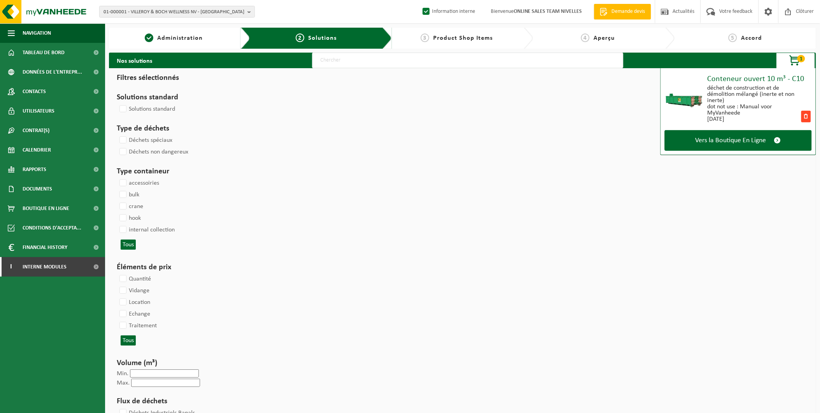
select select
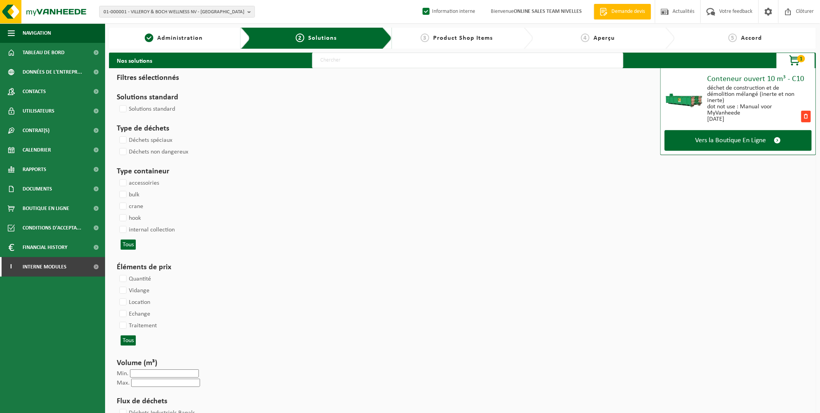
select select
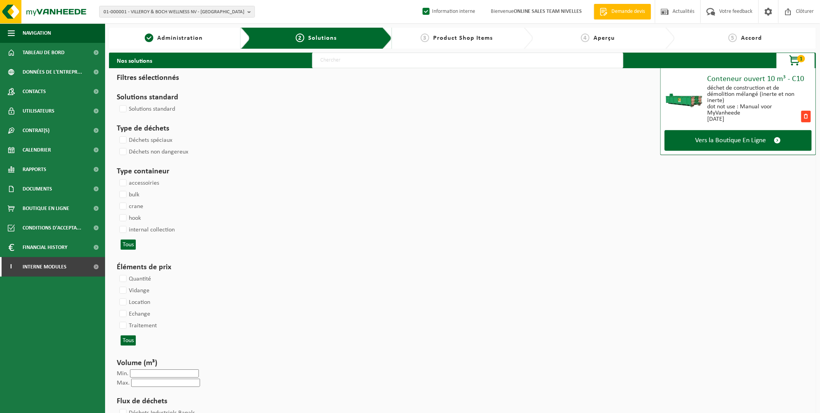
select select
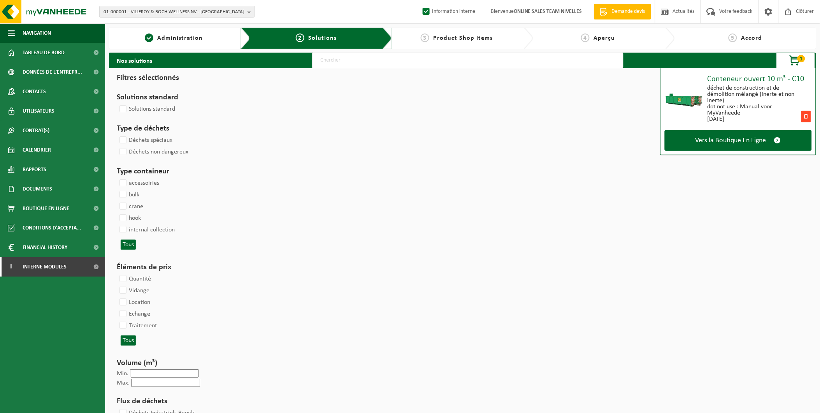
select select
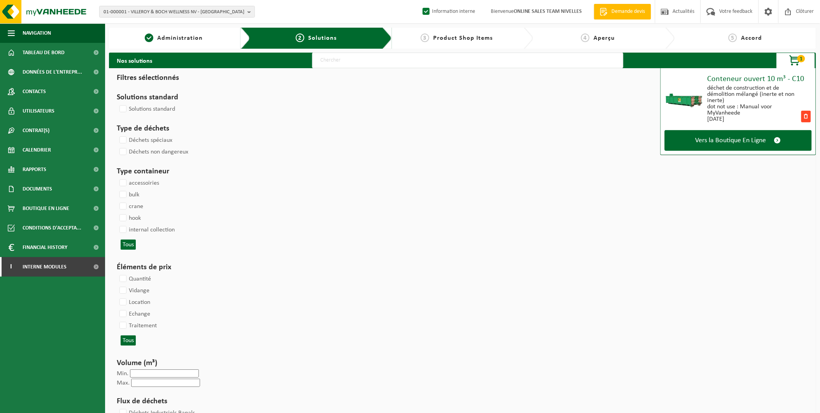
select select
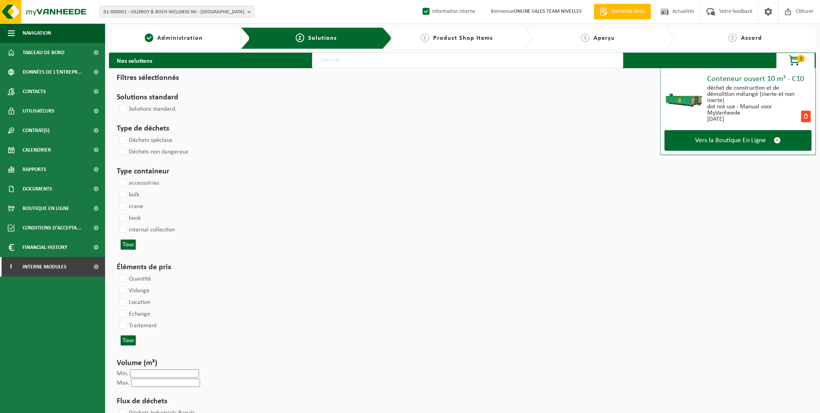
select select
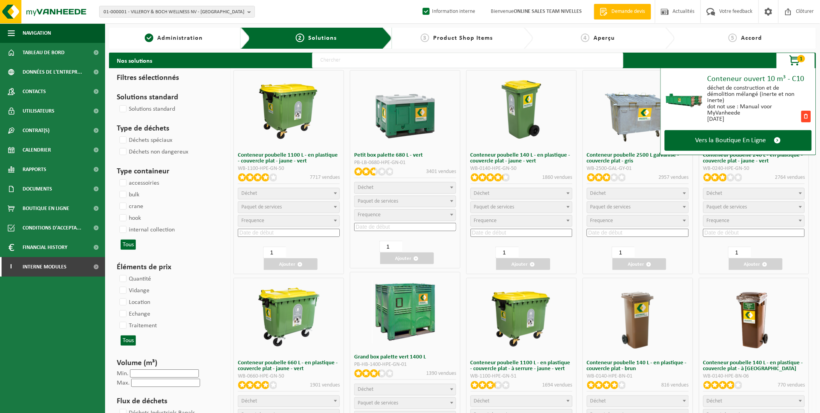
click at [805, 114] on span at bounding box center [807, 117] width 10 height 12
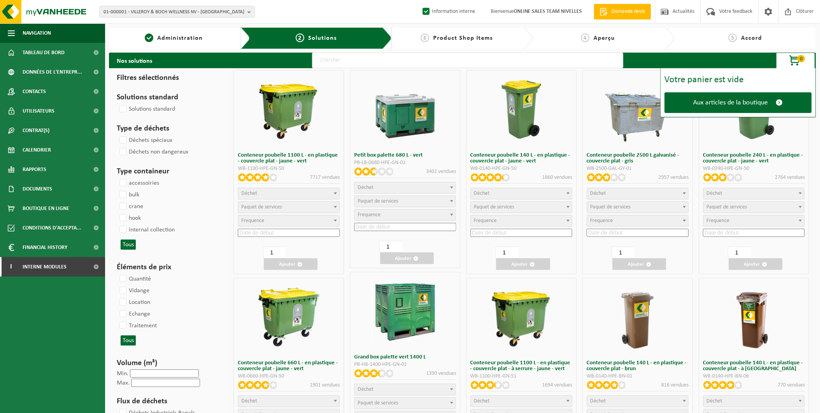
click at [360, 59] on input "text" at bounding box center [467, 61] width 311 height 16
type input "000291"
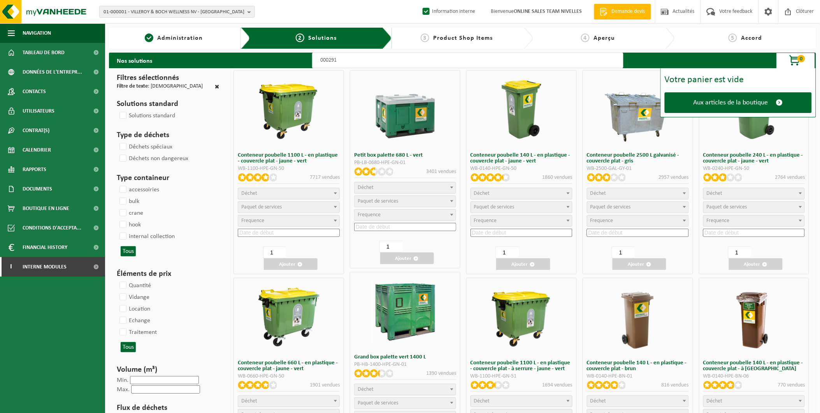
select select
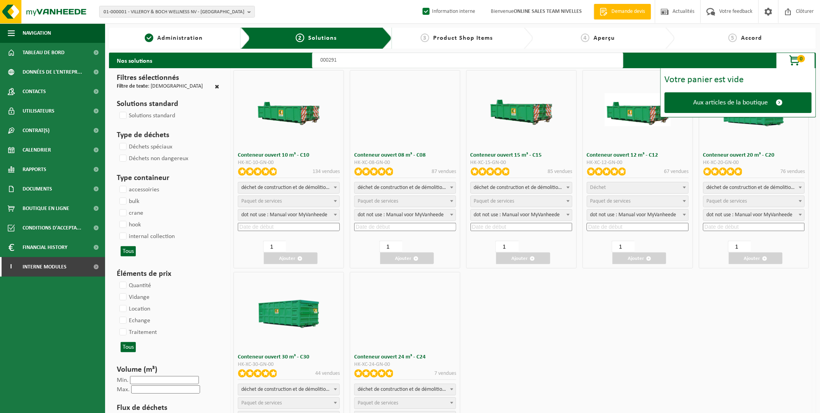
select select
select select "197"
select select
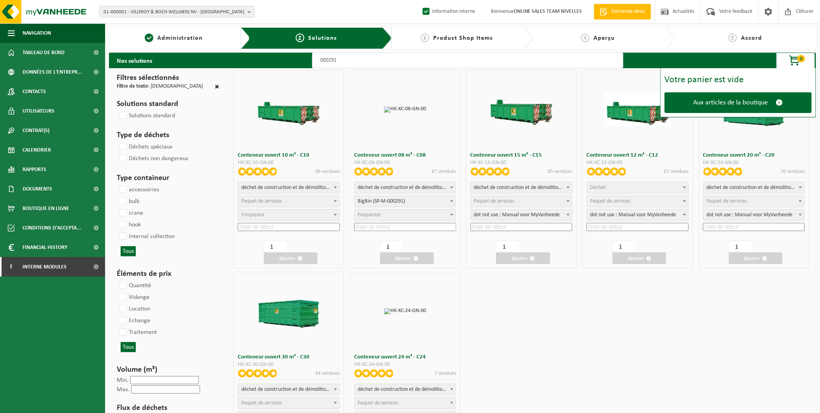
select select
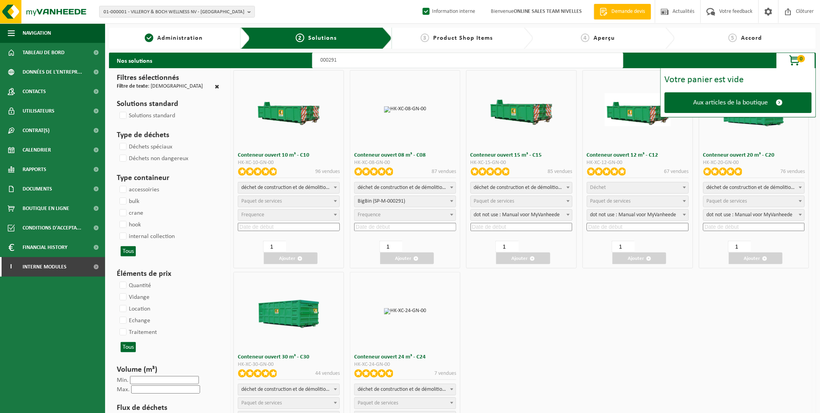
select select "197"
select select
select select "197"
select select
select select "25"
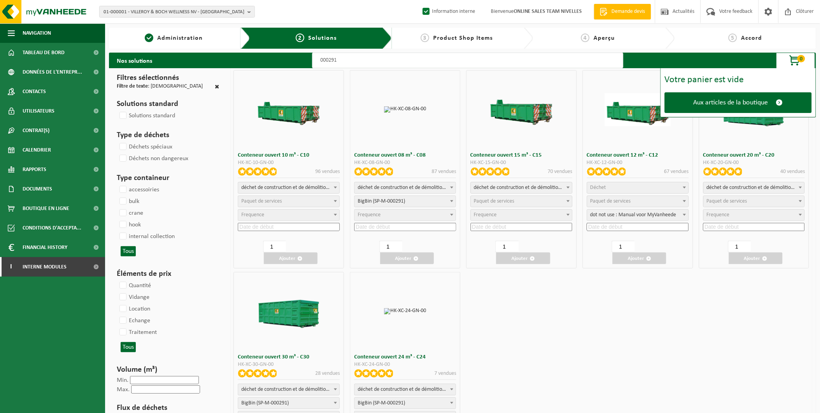
select select "25"
click at [298, 203] on span "Paquet de services" at bounding box center [288, 201] width 101 height 11
select select "197"
select select "25"
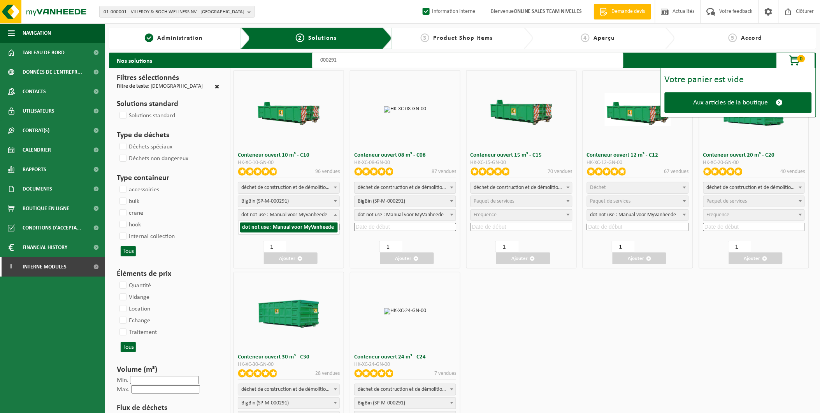
click at [270, 220] on span "dot not use : Manual voor MyVanheede" at bounding box center [288, 214] width 101 height 11
click at [352, 246] on div "Conteneur ouvert 08 m³ - C08 HK-XC-08-GN-00 87 vendues déchet de construction e…" at bounding box center [405, 169] width 111 height 198
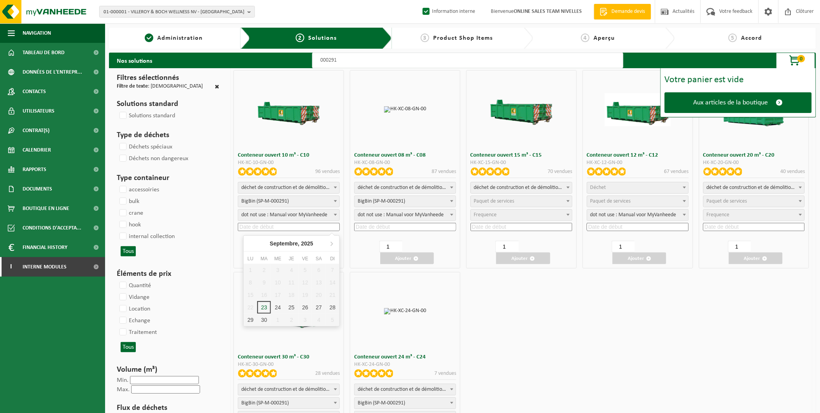
click at [306, 227] on input at bounding box center [289, 227] width 102 height 8
click at [290, 305] on div "25" at bounding box center [292, 307] width 14 height 12
type input "2025-09-25"
click at [298, 255] on button "Ajouter" at bounding box center [291, 258] width 54 height 12
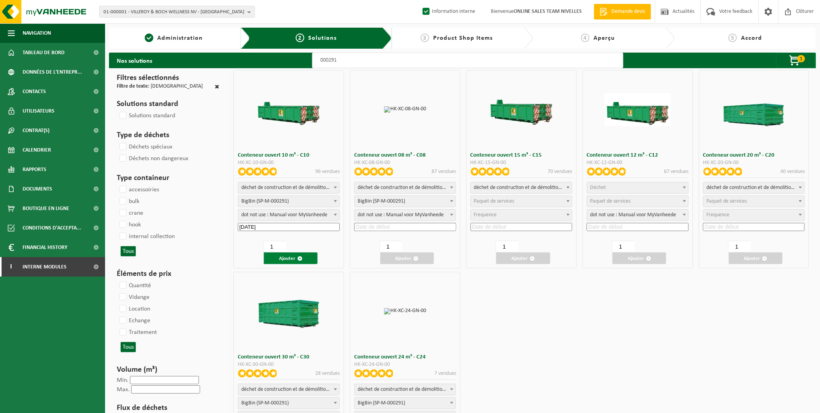
click at [301, 258] on span "button" at bounding box center [299, 258] width 5 height 5
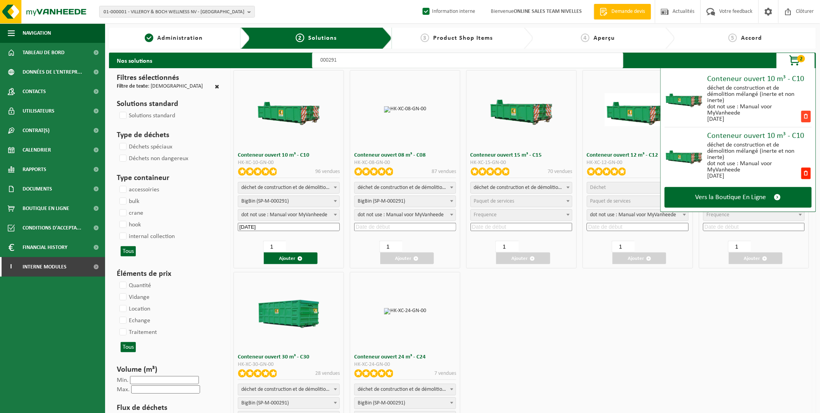
click at [807, 120] on span at bounding box center [807, 117] width 10 height 12
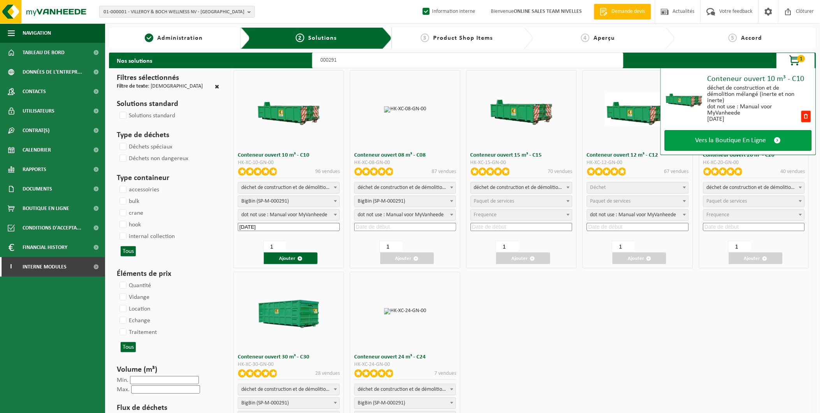
click at [737, 140] on span "Vers la Boutique En Ligne" at bounding box center [731, 140] width 71 height 8
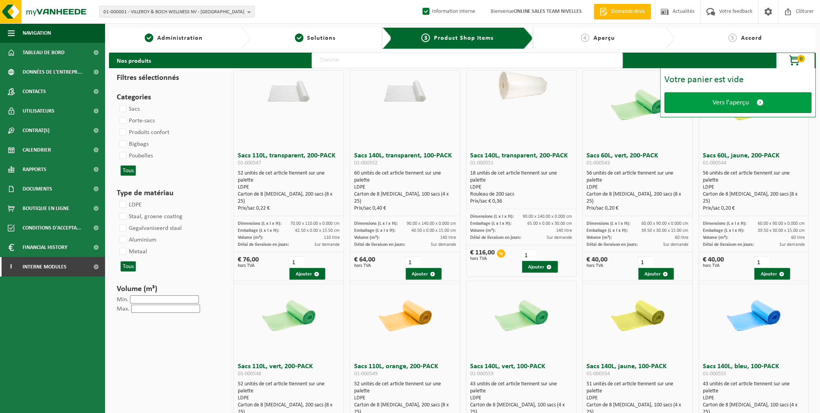
click at [723, 98] on span "Vers l'aperçu" at bounding box center [731, 102] width 36 height 8
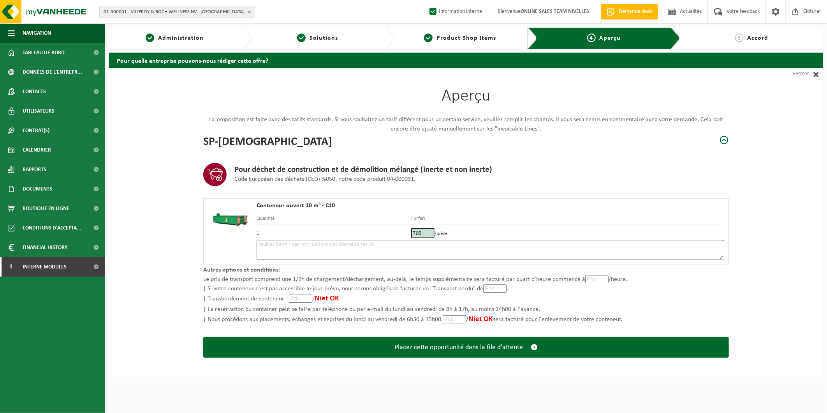
click at [301, 243] on textarea at bounding box center [491, 249] width 468 height 19
click at [313, 247] on textarea "Placement 25/09" at bounding box center [491, 249] width 468 height 19
click at [453, 244] on textarea "Placement 25/09 - CONTAINER ETROIT !! Rue étroite -" at bounding box center [491, 249] width 468 height 19
paste textarea "497904106"
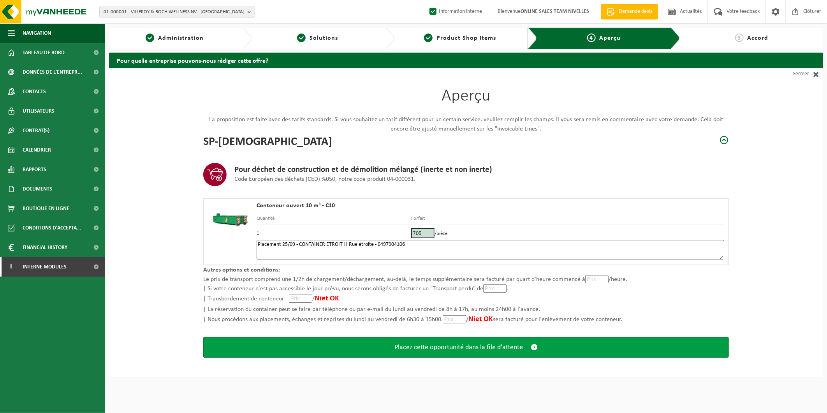
type textarea "Placement 25/09 - CONTAINER ETROIT !! Rue étroite - 0497904106"
click at [429, 343] on span "Placez cette opportunité dans la file d'attente" at bounding box center [458, 347] width 128 height 8
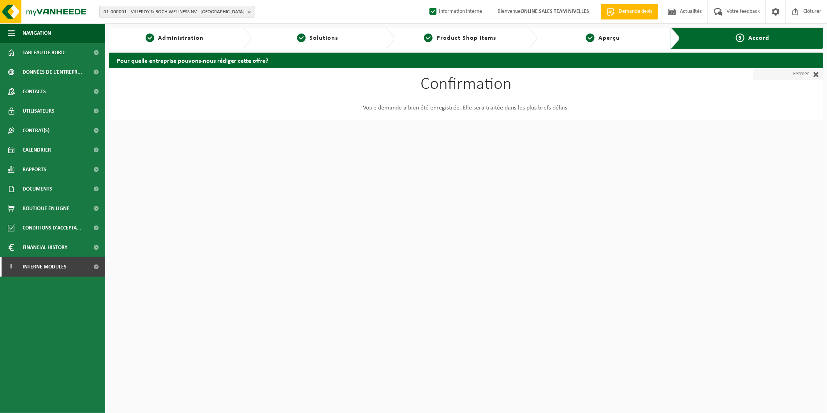
click at [803, 77] on link "Fermer" at bounding box center [788, 74] width 70 height 12
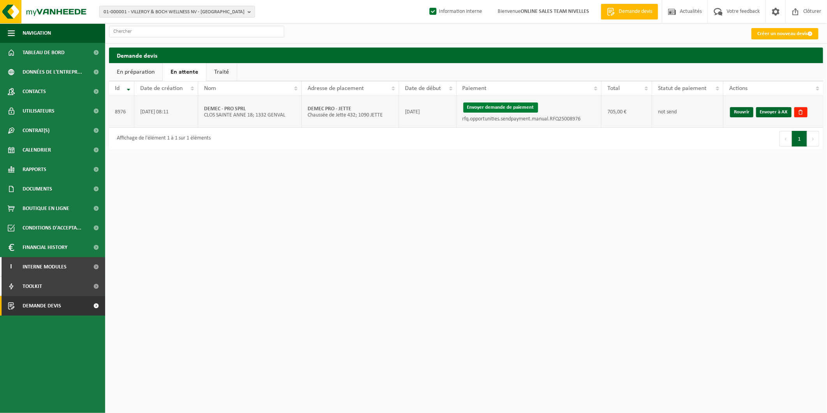
click at [506, 106] on button "Envoyer demande de paiement" at bounding box center [500, 107] width 75 height 10
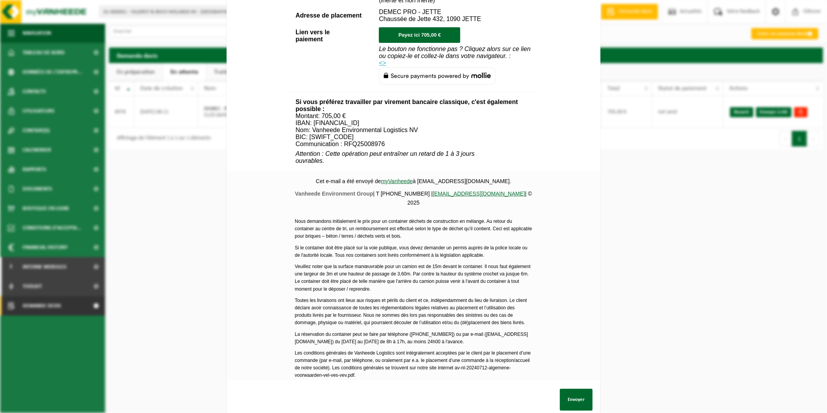
scroll to position [235, 0]
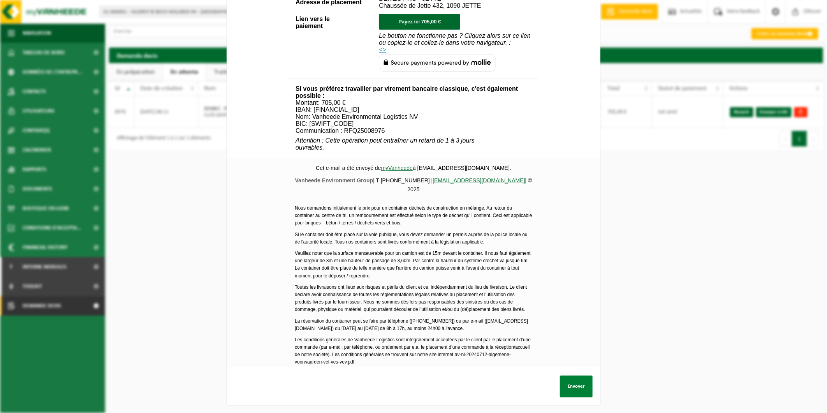
click at [575, 375] on button "Envoyer" at bounding box center [576, 386] width 33 height 22
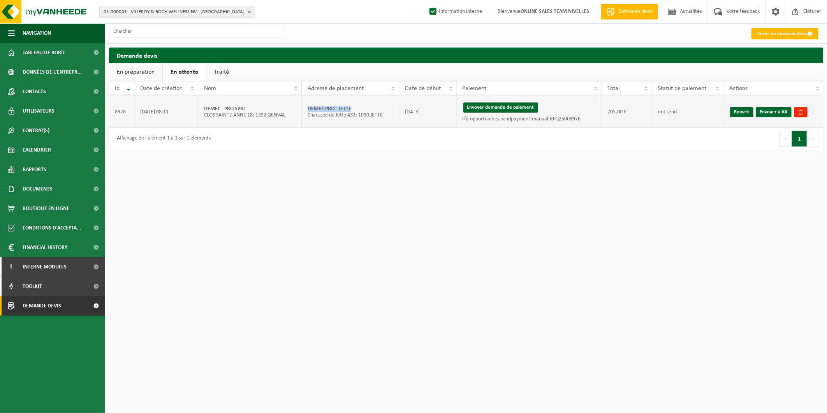
drag, startPoint x: 350, startPoint y: 107, endPoint x: 309, endPoint y: 109, distance: 40.5
click at [309, 109] on td "DEMEC PRO - JETTE Chaussée de Jette 432; 1090 JETTE" at bounding box center [350, 112] width 97 height 32
copy strong "DEMEC PRO - JETTE"
click at [761, 113] on link "Envoyer à AX" at bounding box center [773, 112] width 35 height 10
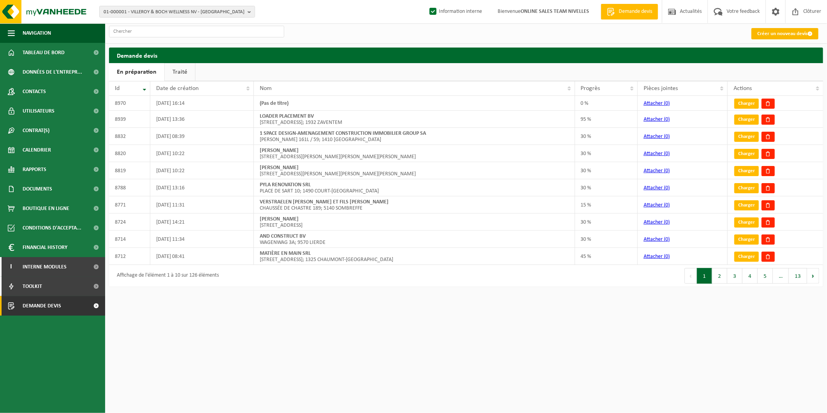
click at [795, 32] on link "Créer un nouveau devis" at bounding box center [784, 33] width 67 height 11
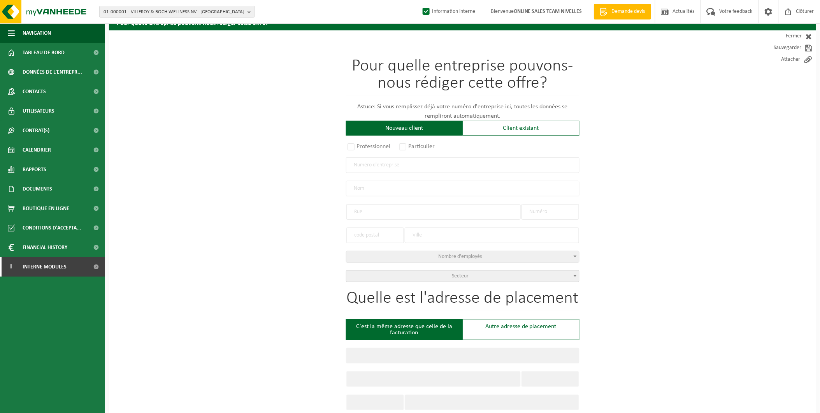
scroll to position [86, 0]
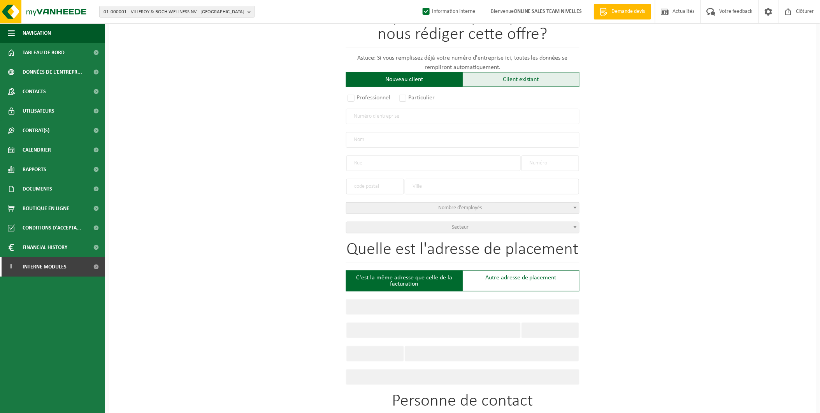
click at [528, 75] on div "Client existant" at bounding box center [521, 79] width 117 height 15
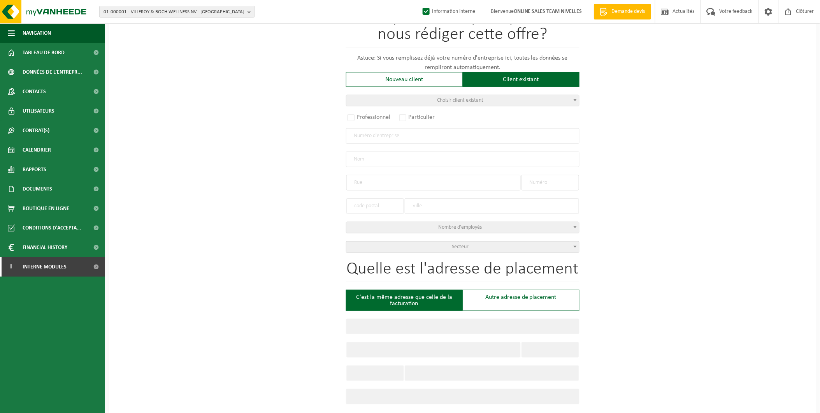
click at [443, 99] on span "Choisir client existant" at bounding box center [460, 100] width 46 height 6
click at [427, 111] on input "search" at bounding box center [463, 113] width 230 height 10
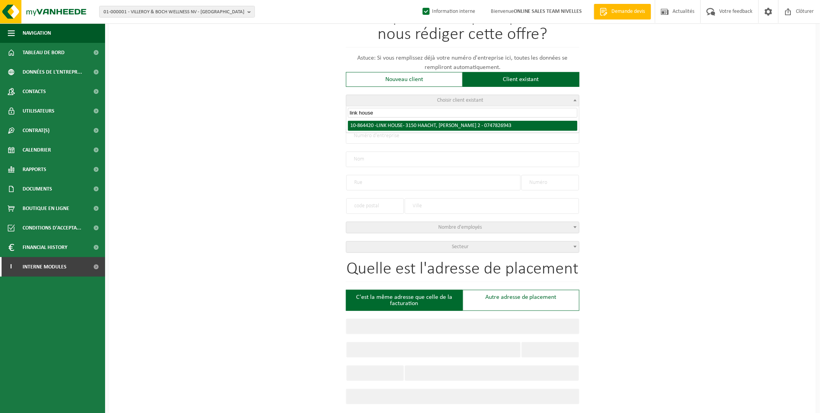
type input "link house"
radio input "true"
type input "0747.826.943"
type input "LINK HOUSE"
type input "WILDE HEIDE"
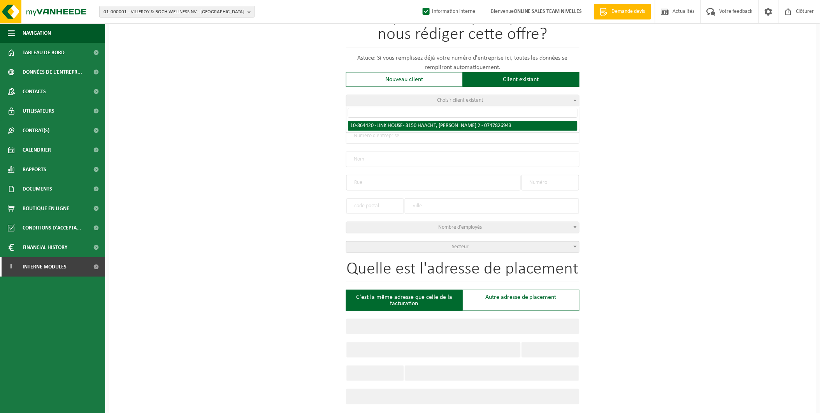
type input "2"
type input "3150"
type input "HAACHT"
select select "11"
type input "LINK HOUSE"
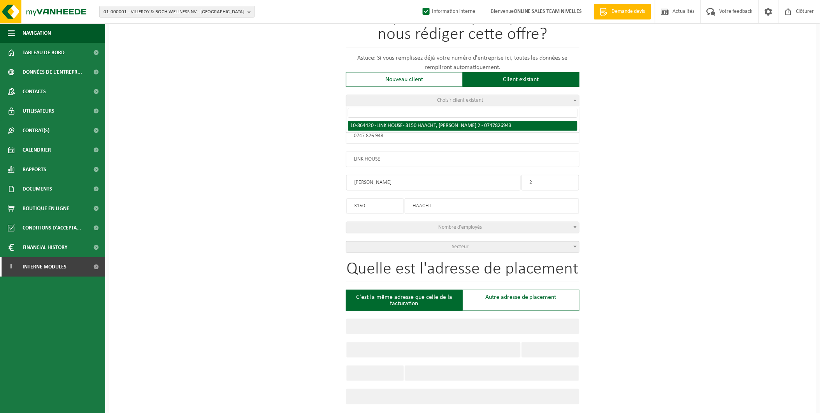
type input "WILDE HEIDE"
type input "2"
type input "3150"
type input "HAACHT"
select select "148723"
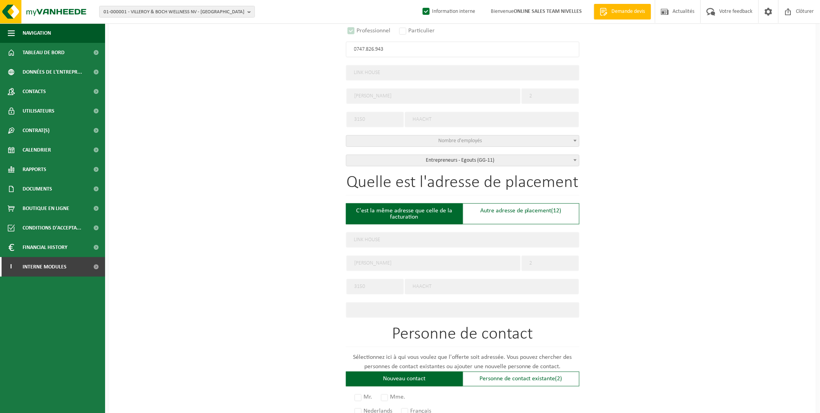
select select "D"
click at [501, 207] on div "Autre adresse de placement (13)" at bounding box center [521, 213] width 117 height 21
type input "Chantier -"
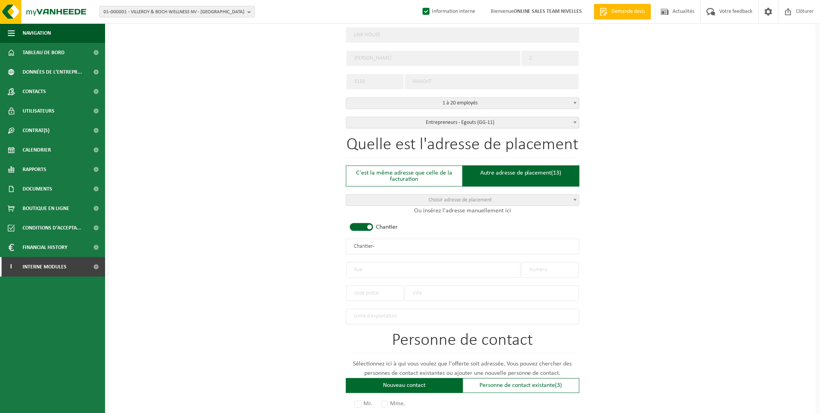
scroll to position [259, 0]
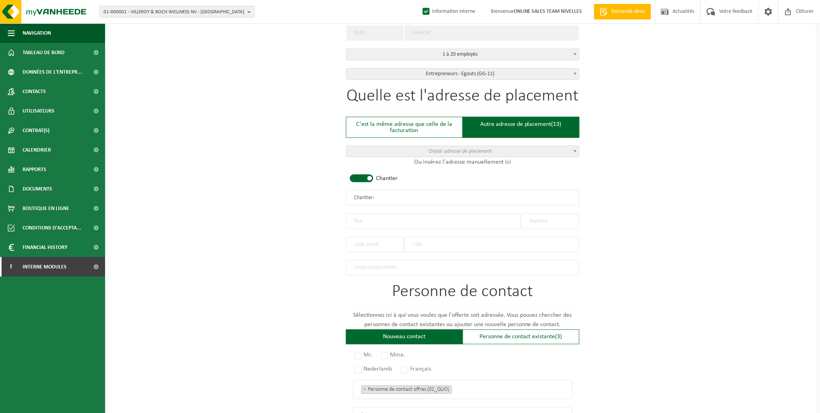
click at [361, 218] on input "text" at bounding box center [433, 221] width 174 height 16
type input "Rue des Pecheries"
type input "7"
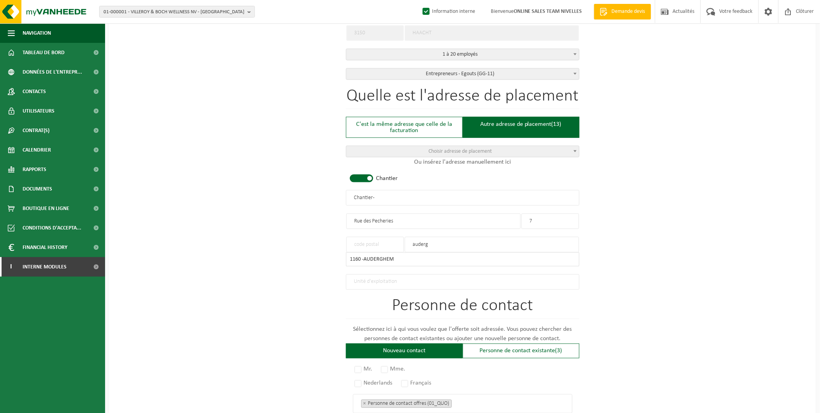
type input "auderg"
click at [368, 239] on input "text" at bounding box center [375, 245] width 58 height 16
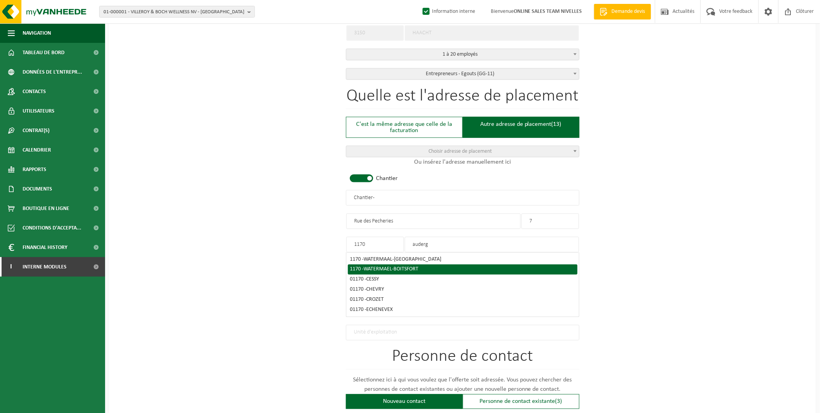
type input "1170"
click at [378, 266] on span "WATERMAEL-BOITSFORT" at bounding box center [391, 269] width 55 height 6
type input "WATERMAEL-BOITSFORT"
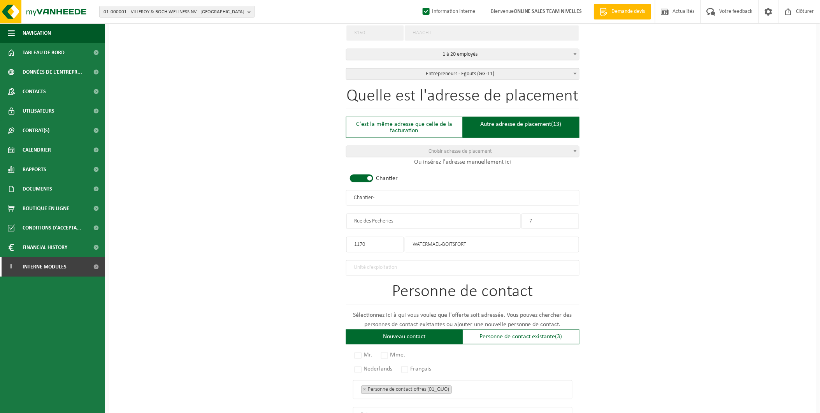
drag, startPoint x: 390, startPoint y: 195, endPoint x: 316, endPoint y: 197, distance: 74.0
click at [316, 197] on div "Pour quelle entreprise pouvons-nous rédiger cette offre? Astuce: Si vous rempli…" at bounding box center [462, 196] width 707 height 775
type input "LINK HOUSE - WATERMAEL BOITSFORT"
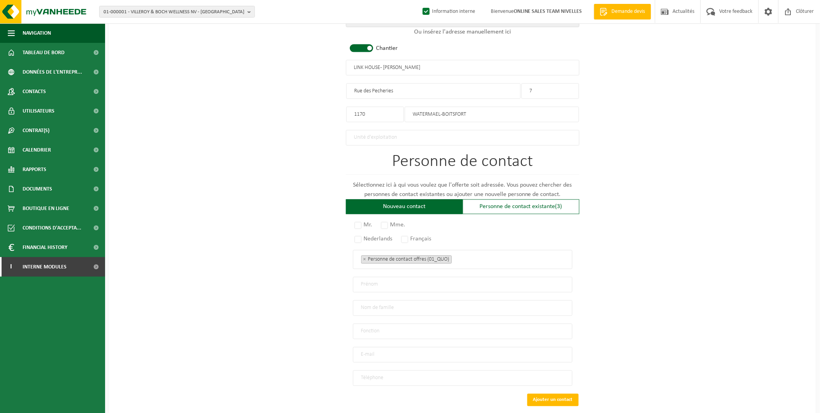
scroll to position [429, 0]
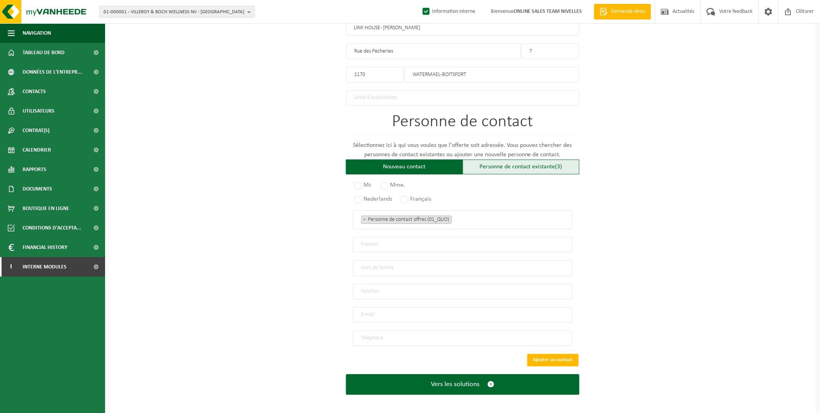
click at [492, 164] on div "Personne de contact existante (3)" at bounding box center [521, 167] width 117 height 15
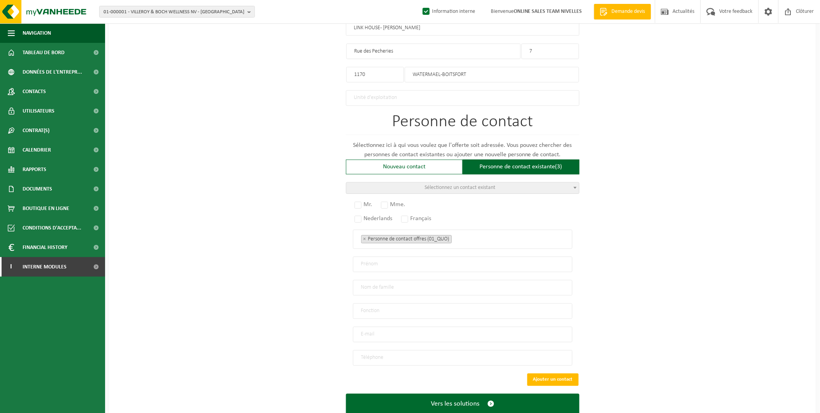
click at [452, 188] on span "Sélectionnez un contact existant" at bounding box center [460, 188] width 71 height 6
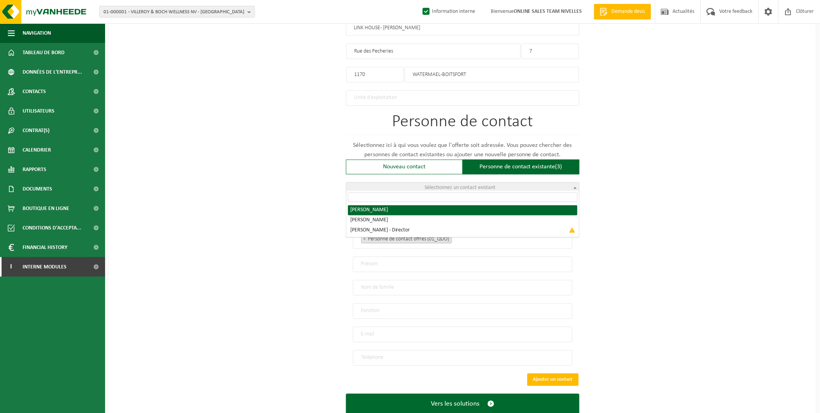
radio input "true"
select select "{"code":"10-864421","firstname":"SEBASTIAN","surname":"LINKIEWICZ","gender":"Un…"
type input "SEBASTIAN"
type input "LINKIEWICZ"
type input "tlinkhouse@gmail.com"
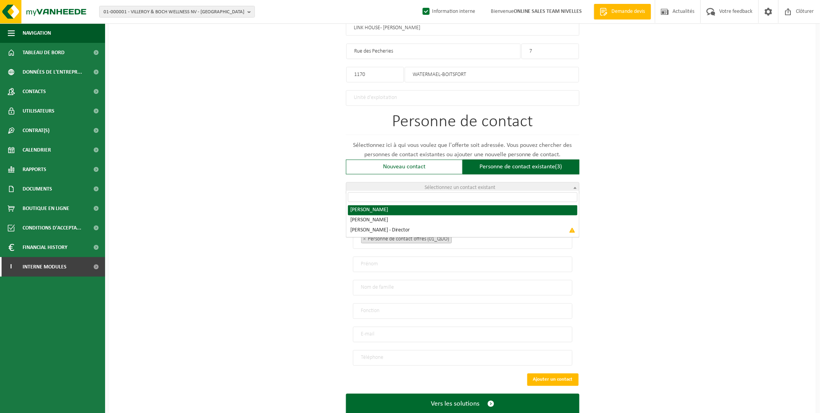
type input "+32 485 99 24 02"
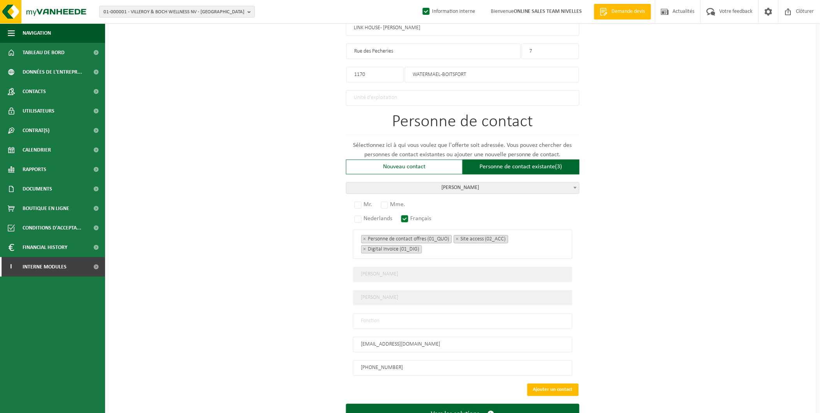
click at [392, 317] on input "text" at bounding box center [463, 321] width 220 height 16
type input "Manager"
click at [365, 202] on label "Mr." at bounding box center [364, 204] width 22 height 11
radio input "true"
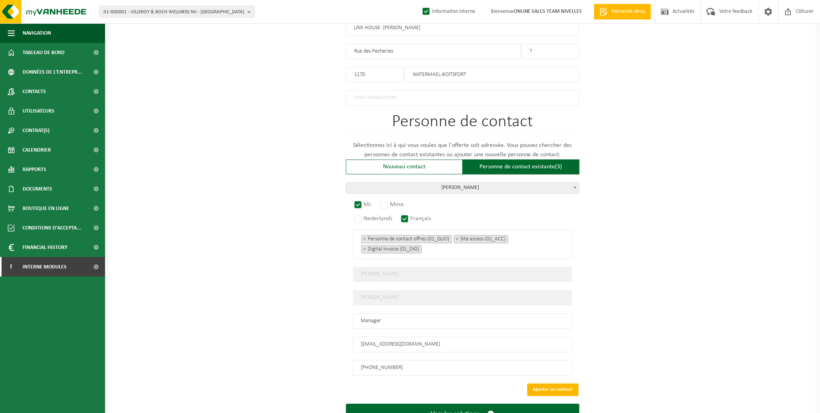
click at [551, 383] on button "Ajouter un contact" at bounding box center [553, 389] width 51 height 12
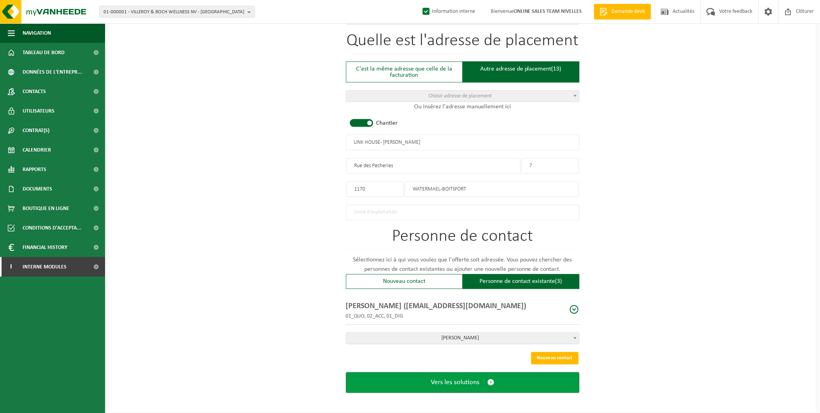
click at [462, 380] on span "Vers les solutions" at bounding box center [455, 382] width 49 height 8
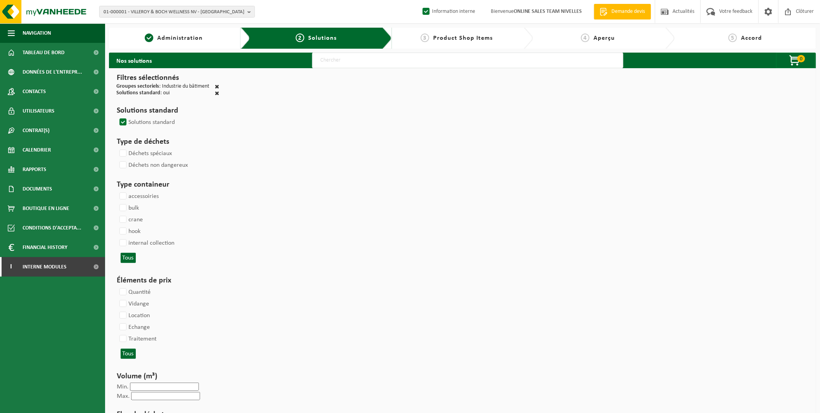
click at [354, 63] on input "text" at bounding box center [467, 61] width 311 height 16
type input "000291"
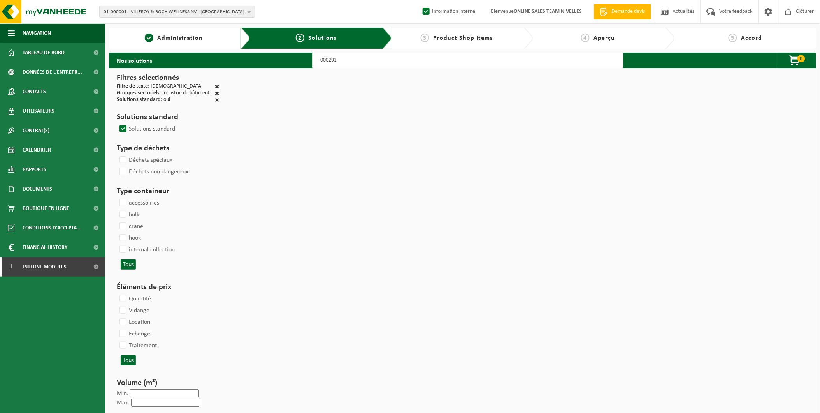
select select
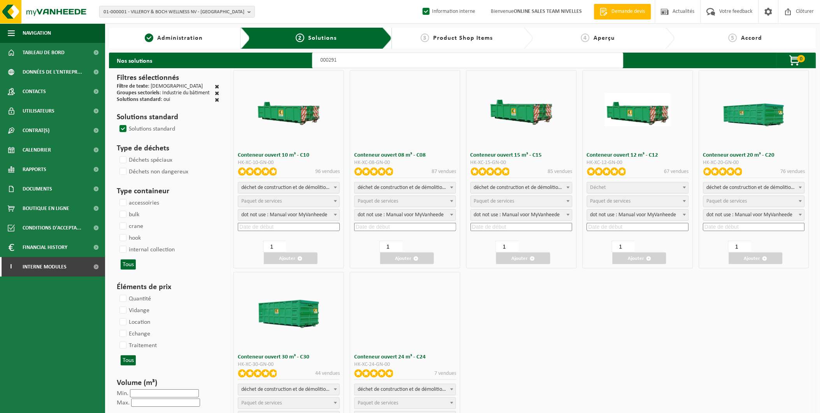
select select
select select "197"
select select
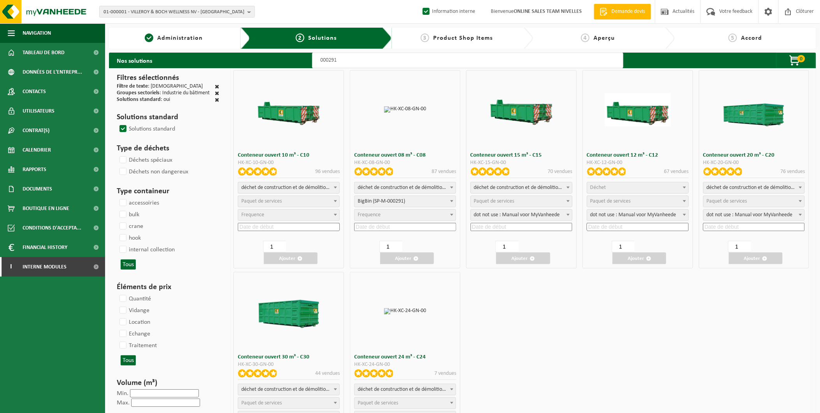
select select
select select "197"
select select
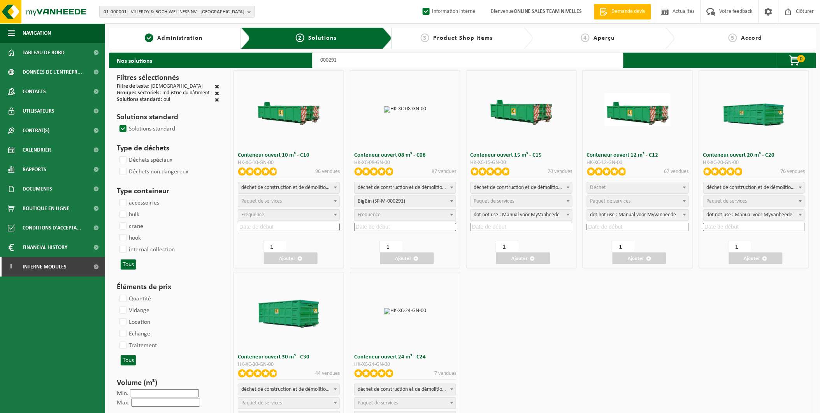
select select "197"
select select
select select "25"
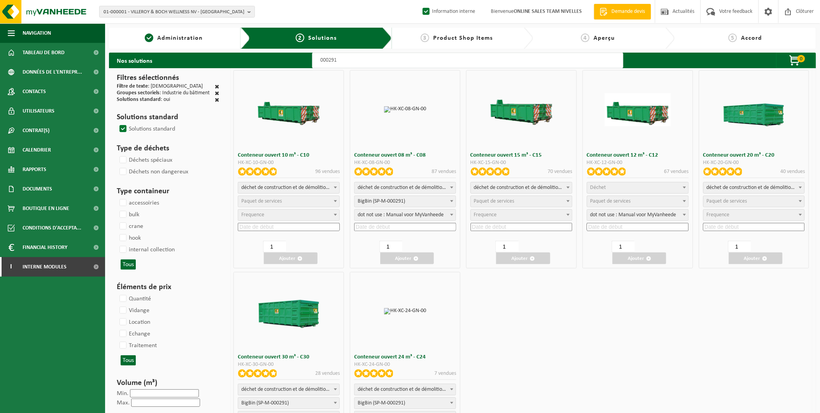
click at [615, 188] on span "Déchet" at bounding box center [637, 187] width 101 height 11
select select "31"
select select
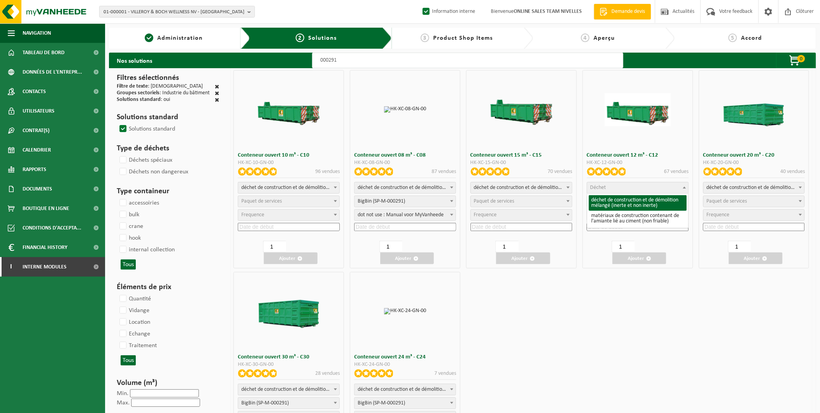
select select
click at [619, 211] on span "Frequence" at bounding box center [637, 214] width 101 height 11
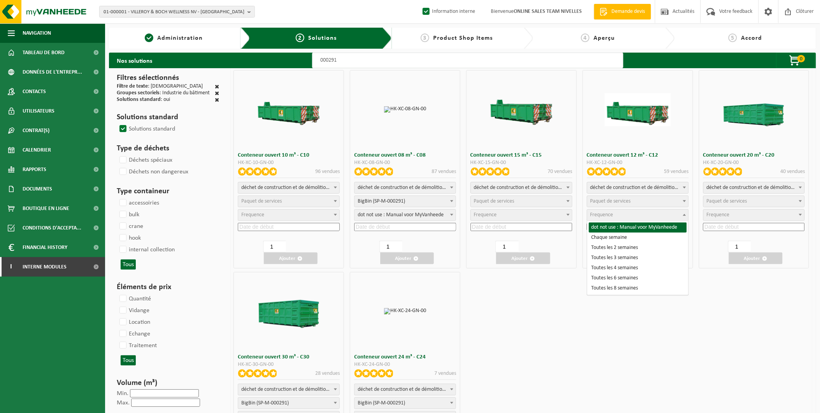
click at [609, 201] on span "Paquet de services" at bounding box center [611, 201] width 40 height 6
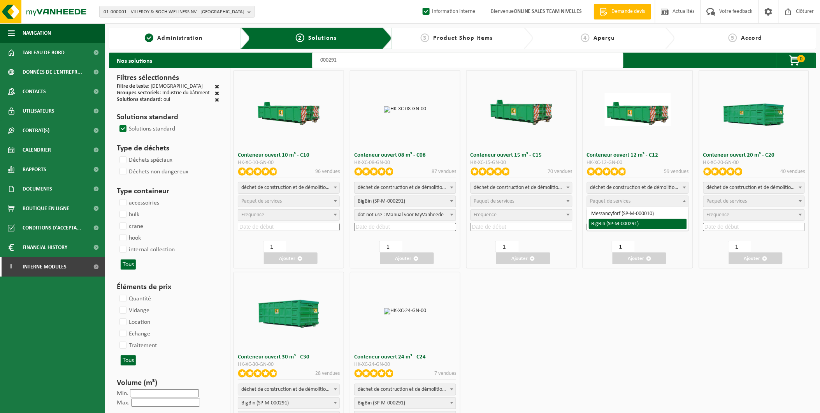
select select "197"
select select "25"
click at [617, 229] on input at bounding box center [638, 227] width 102 height 8
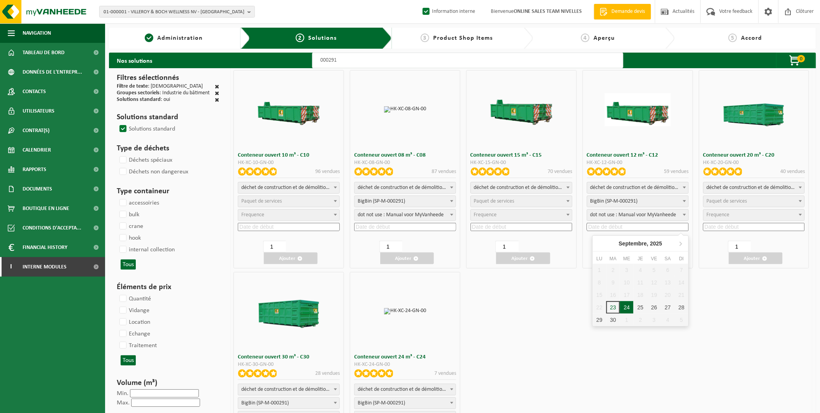
click at [629, 306] on div "24" at bounding box center [627, 307] width 14 height 12
type input "2025-09-24"
click at [650, 257] on span "button" at bounding box center [648, 258] width 5 height 5
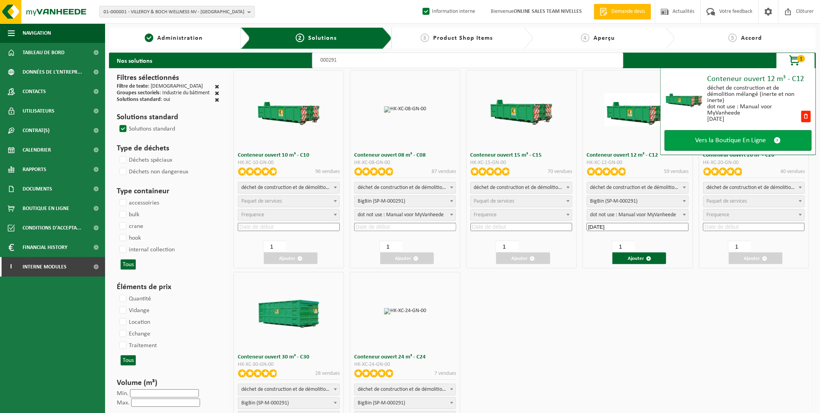
click at [719, 142] on span "Vers la Boutique En Ligne" at bounding box center [731, 140] width 71 height 8
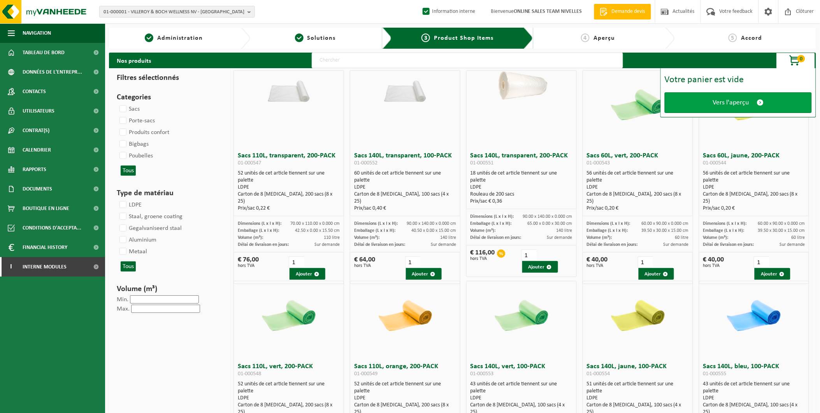
click at [703, 102] on link "Vers l'aperçu" at bounding box center [738, 102] width 147 height 21
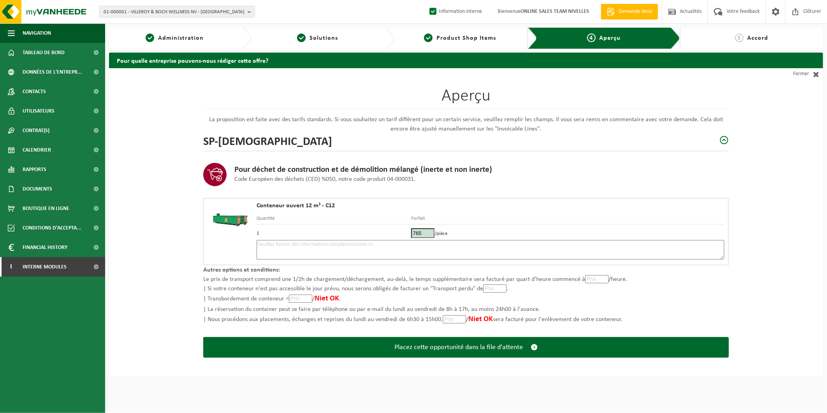
click at [410, 247] on textarea at bounding box center [491, 249] width 468 height 19
drag, startPoint x: 285, startPoint y: 244, endPoint x: 181, endPoint y: 248, distance: 104.8
click at [182, 248] on div "Aperçu La proposition est faite avec des tarifs standards. Si vous souhaitez un…" at bounding box center [466, 222] width 714 height 309
click at [335, 247] on textarea "Placement 24/09 -" at bounding box center [491, 249] width 468 height 19
drag, startPoint x: 469, startPoint y: 341, endPoint x: 727, endPoint y: 232, distance: 280.2
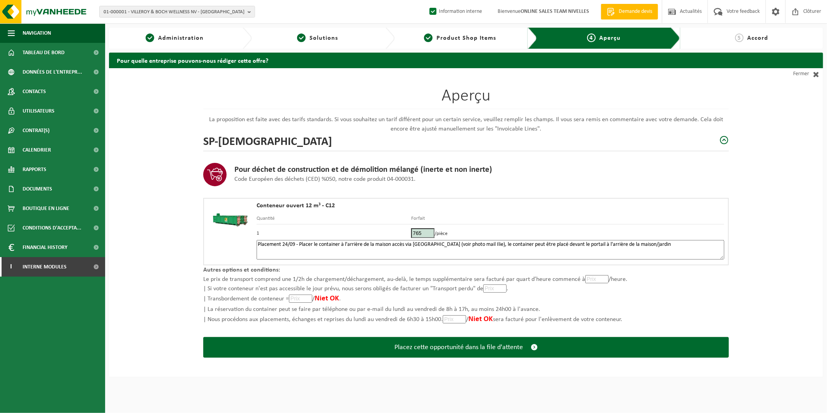
click at [727, 232] on form "Aperçu La proposition est faite avec des tarifs standards. Si vous souhaitez un…" at bounding box center [466, 222] width 526 height 309
click at [695, 249] on textarea "Placement 24/09 - Placer le container à l'arrière de la maison accès via [GEOGR…" at bounding box center [491, 249] width 468 height 19
click at [692, 244] on textarea "Placement 24/09 - Placer le container à l'arrière de la maison accès via [GEOGR…" at bounding box center [491, 249] width 468 height 19
paste textarea "485992402"
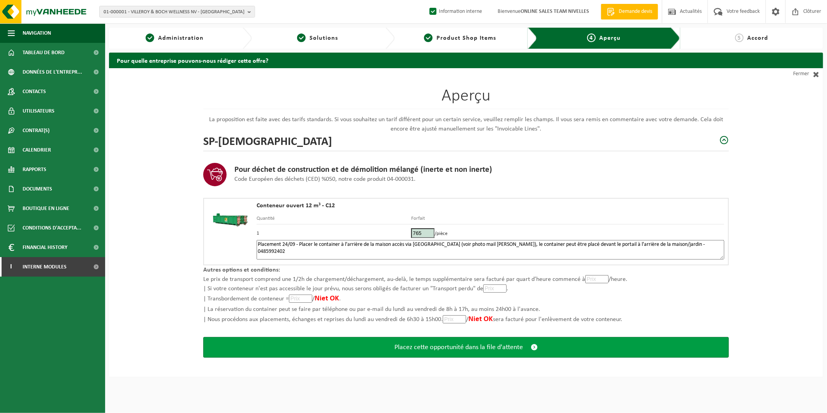
type textarea "Placement 24/09 - Placer le container à l'arrière de la maison accès via [GEOGR…"
click at [444, 346] on span "Placez cette opportunité dans la file d'attente" at bounding box center [458, 347] width 128 height 8
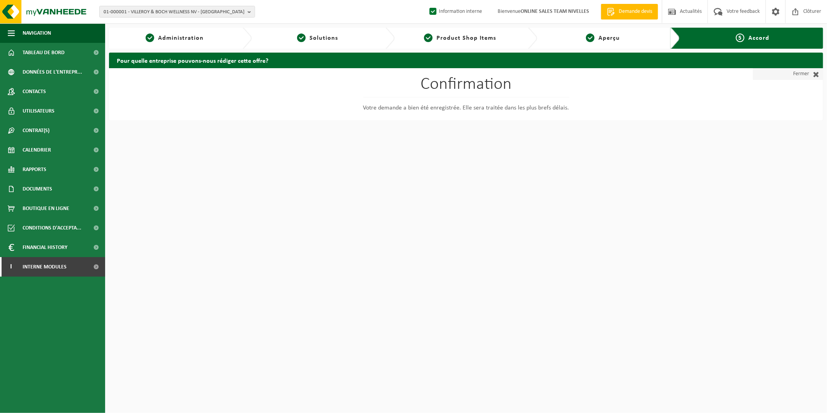
click at [803, 74] on link "Fermer" at bounding box center [788, 74] width 70 height 12
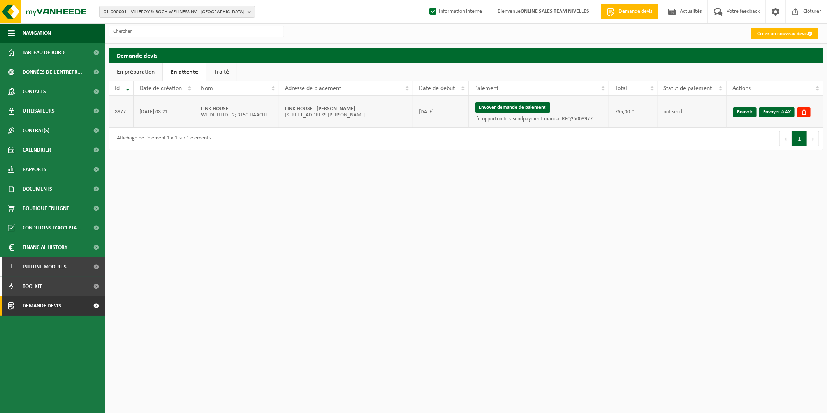
drag, startPoint x: 375, startPoint y: 108, endPoint x: 284, endPoint y: 108, distance: 90.7
click at [284, 108] on td "LINK HOUSE - WATERMAEL BOITSFORT Rue des Pecheries 7; 1170 WATERMAEL-BOITSFORT" at bounding box center [346, 112] width 134 height 32
copy strong "LINK HOUSE - [PERSON_NAME]"
drag, startPoint x: 514, startPoint y: 107, endPoint x: 457, endPoint y: 47, distance: 82.9
click at [514, 107] on button "Envoyer demande de paiement" at bounding box center [512, 107] width 75 height 10
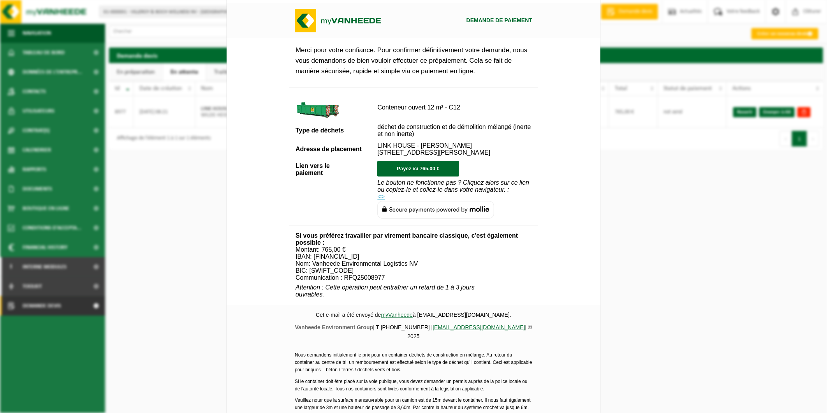
scroll to position [235, 0]
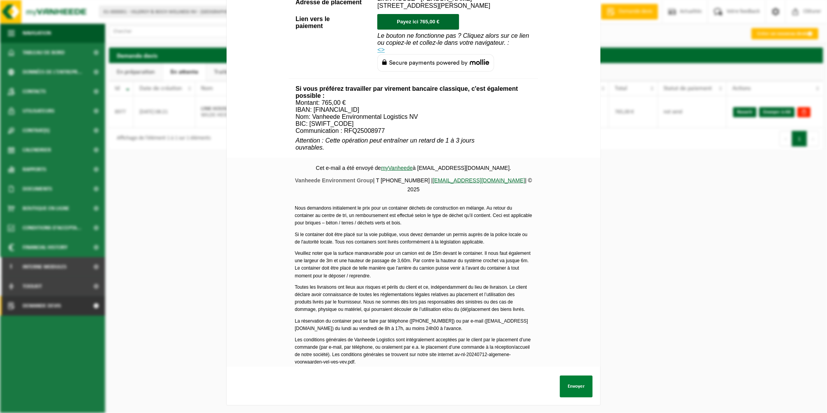
click at [573, 383] on button "Envoyer" at bounding box center [576, 386] width 33 height 22
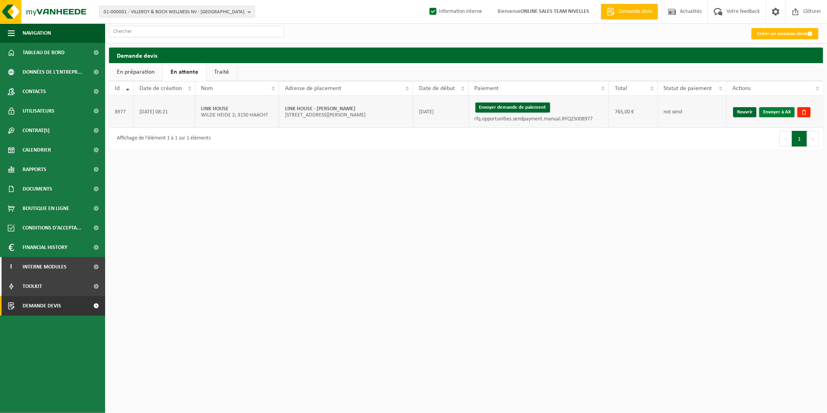
click at [767, 109] on link "Envoyer à AX" at bounding box center [776, 112] width 35 height 10
